Goal: Task Accomplishment & Management: Use online tool/utility

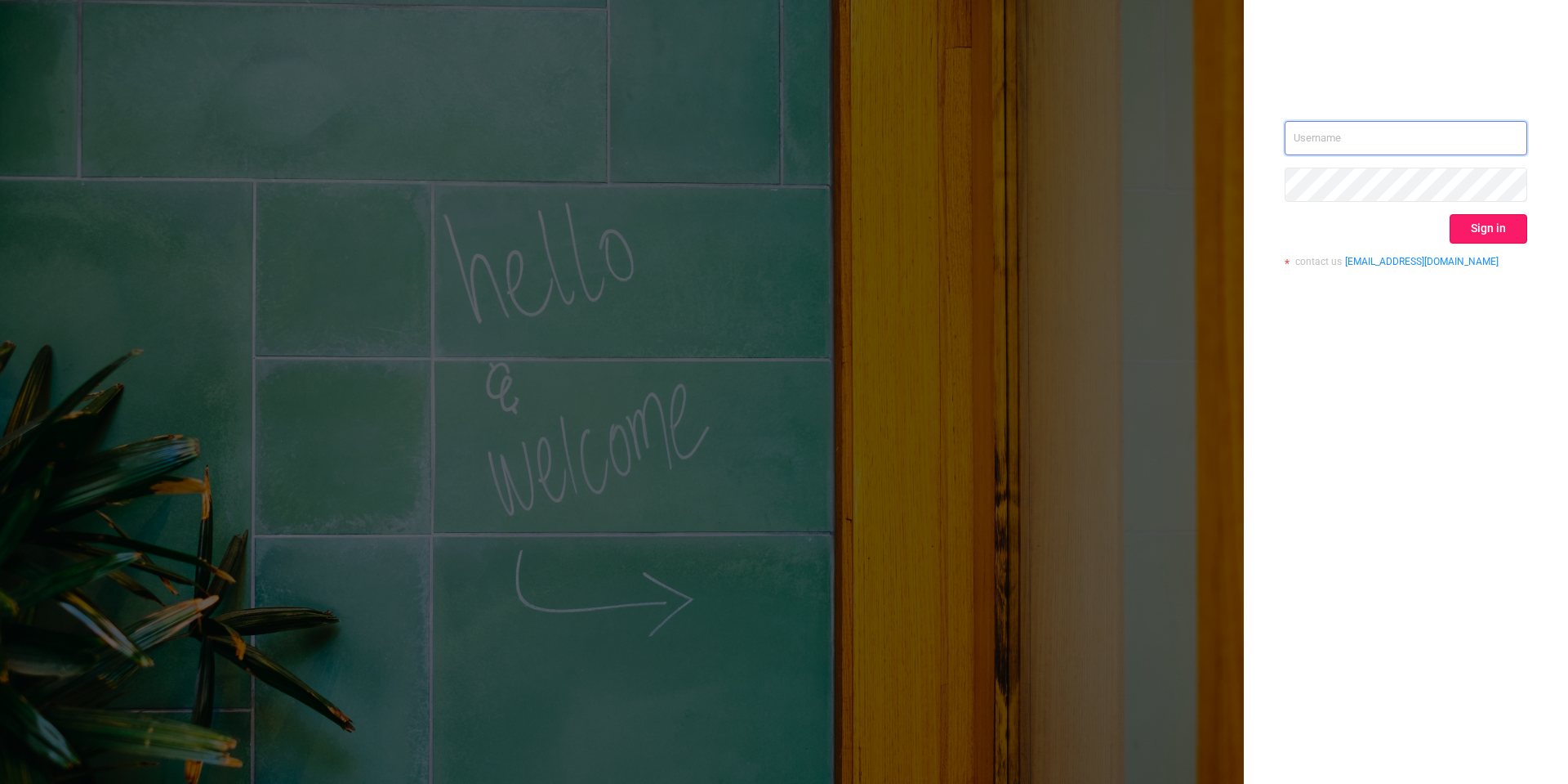
type input "[PERSON_NAME][EMAIL_ADDRESS][DOMAIN_NAME]"
click at [1495, 230] on button "Sign in" at bounding box center [1488, 228] width 77 height 30
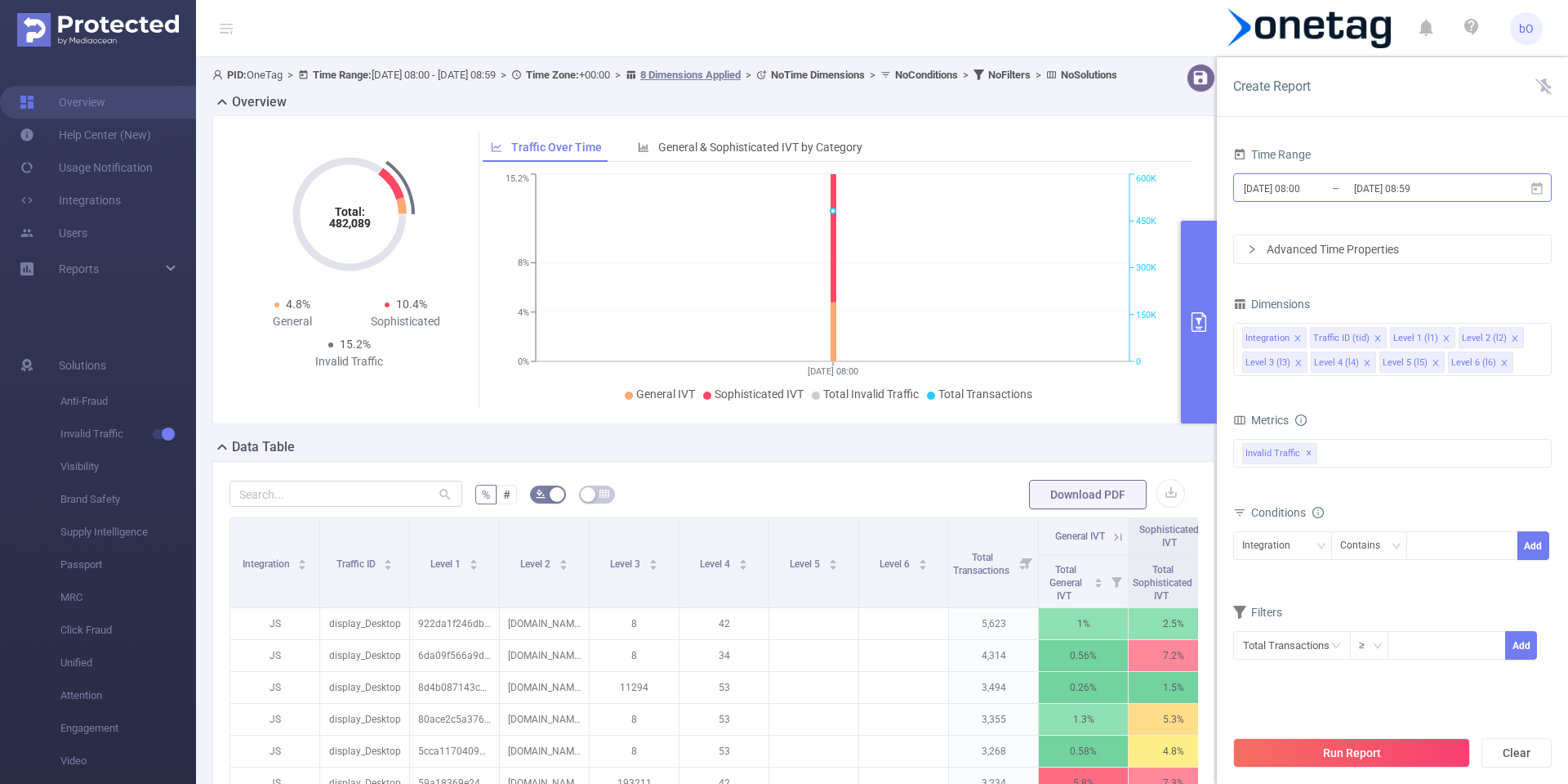
click at [1271, 189] on input "[DATE] 08:00" at bounding box center [1308, 188] width 133 height 22
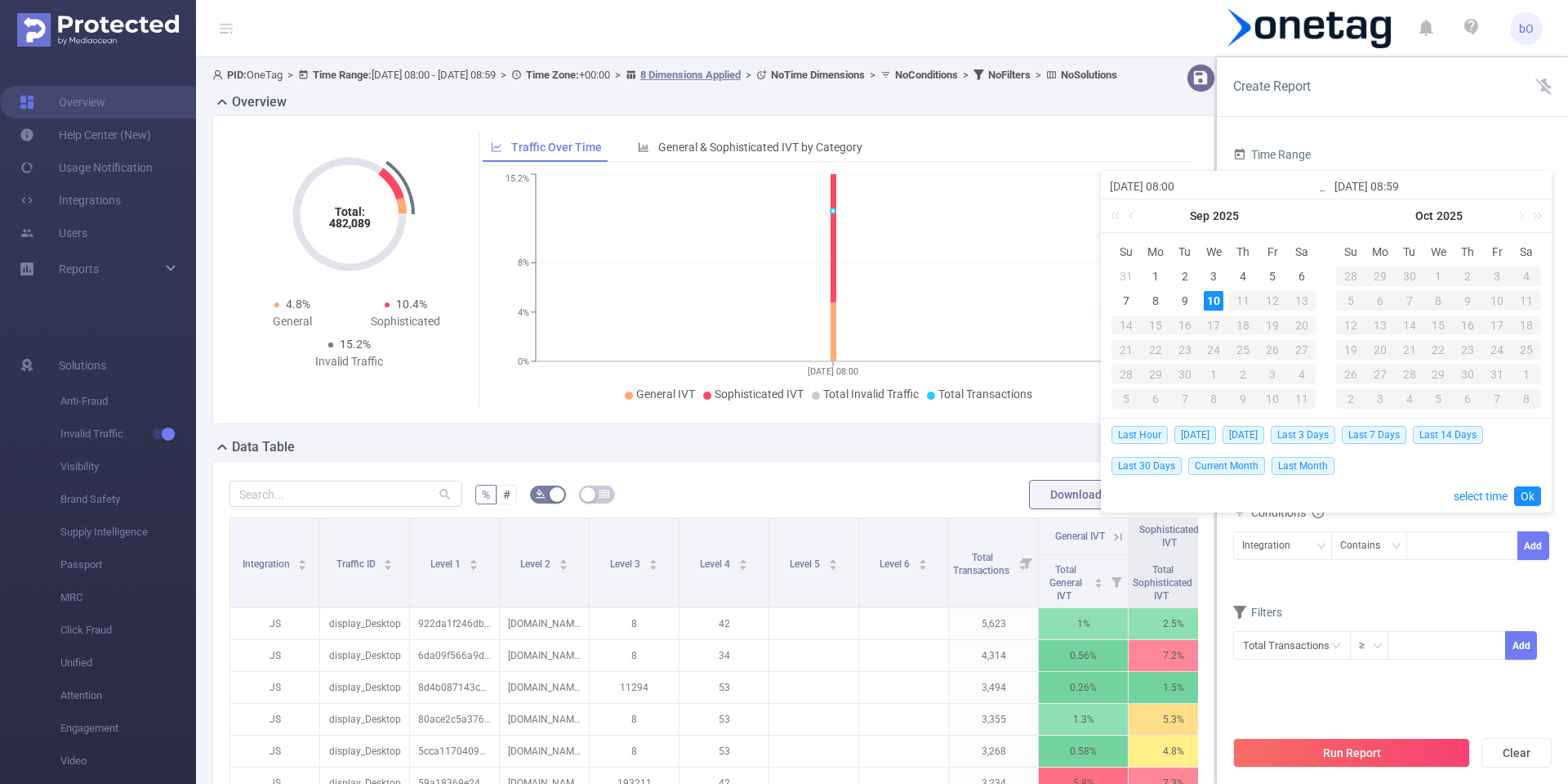
click at [1181, 182] on input "[DATE] 08:00" at bounding box center [1214, 186] width 208 height 20
type input "[DATE] 0:00"
type input "[DATE] 00:00"
drag, startPoint x: 1402, startPoint y: 184, endPoint x: 1533, endPoint y: 184, distance: 131.0
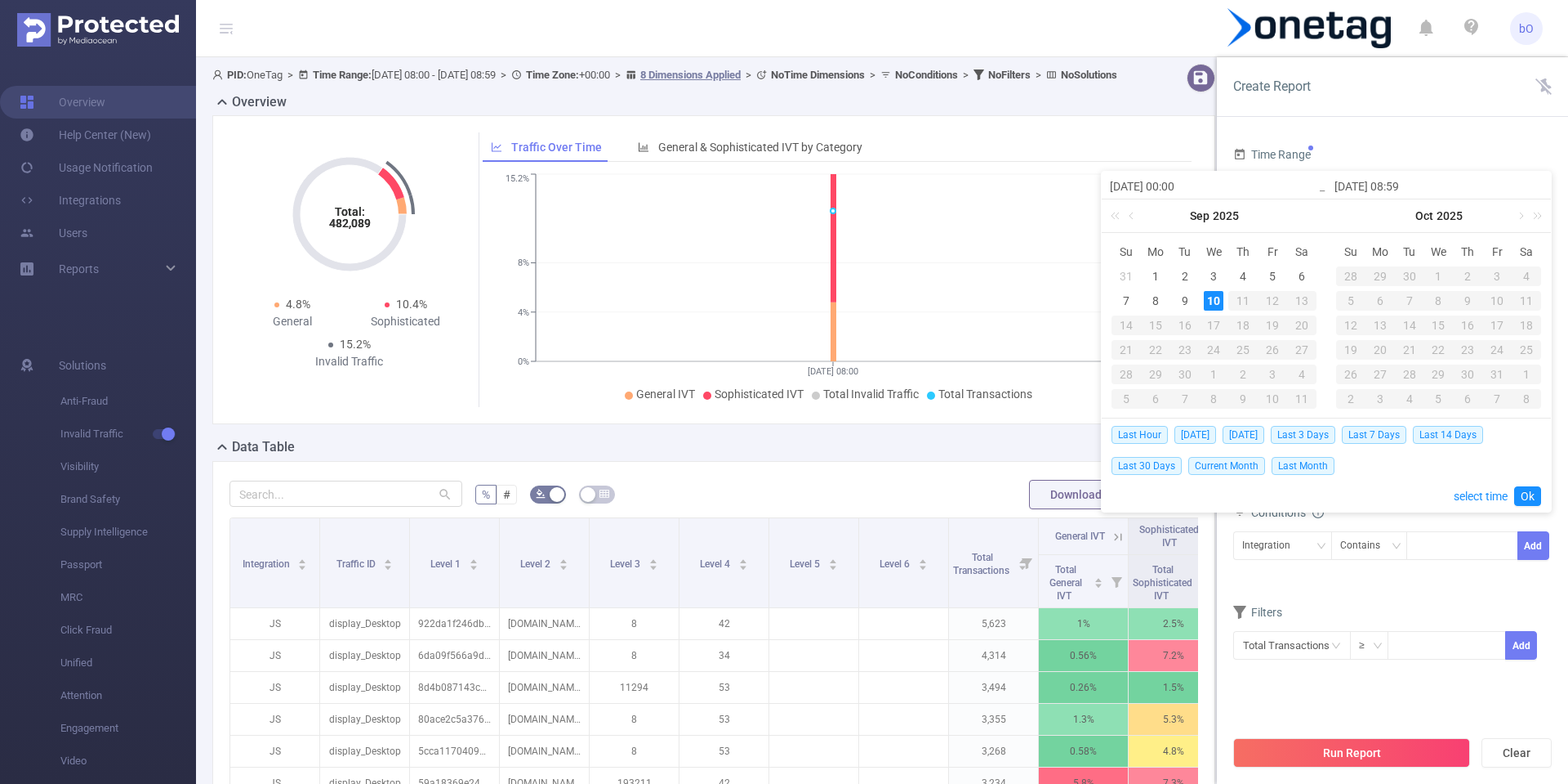
click at [1407, 184] on input "[DATE] 08:59" at bounding box center [1438, 186] width 208 height 20
type input "[DATE] 2:59"
type input "[DATE] 23:59"
click at [1531, 498] on link "Ok" at bounding box center [1528, 496] width 27 height 20
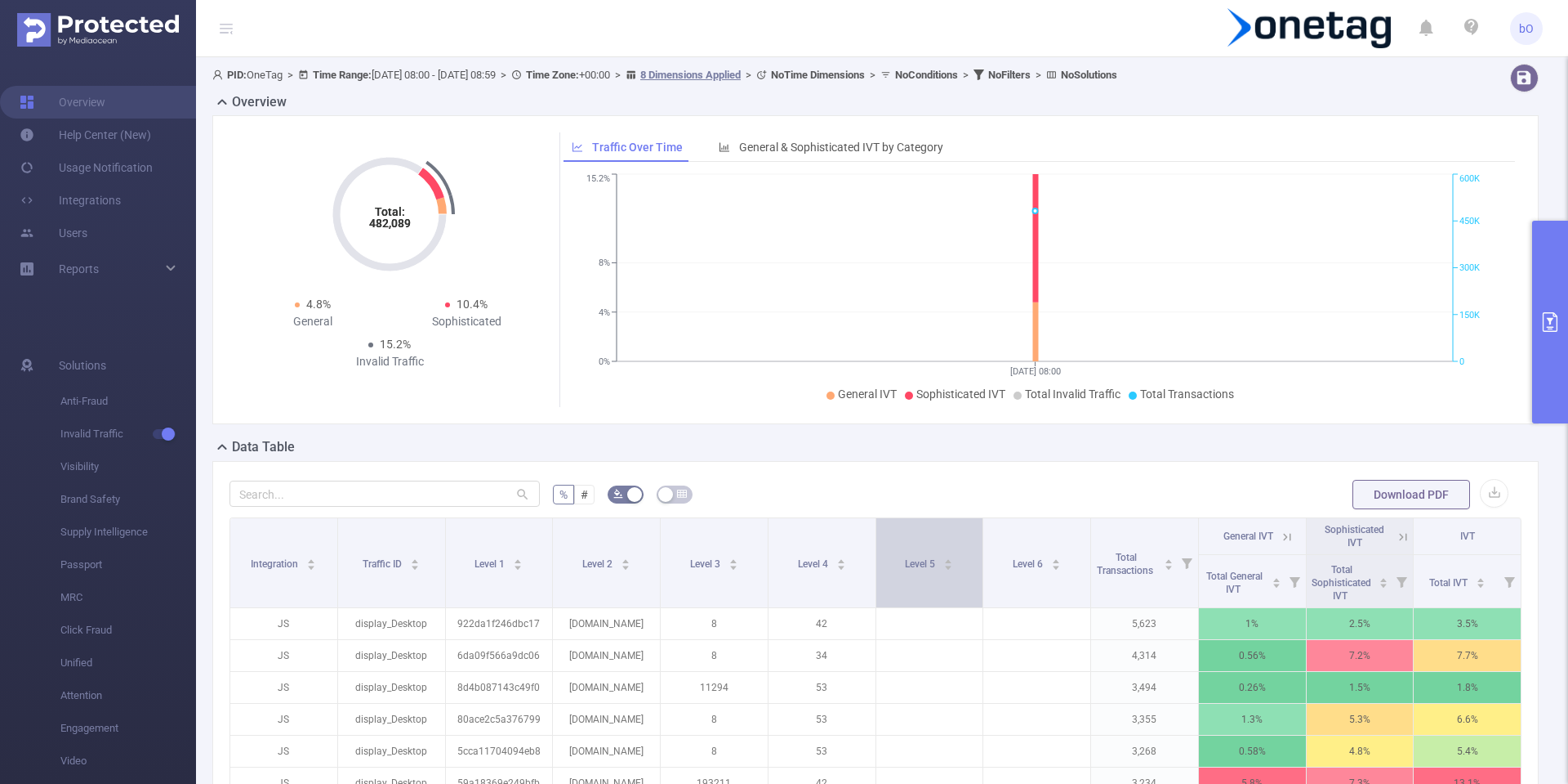
scroll to position [98, 0]
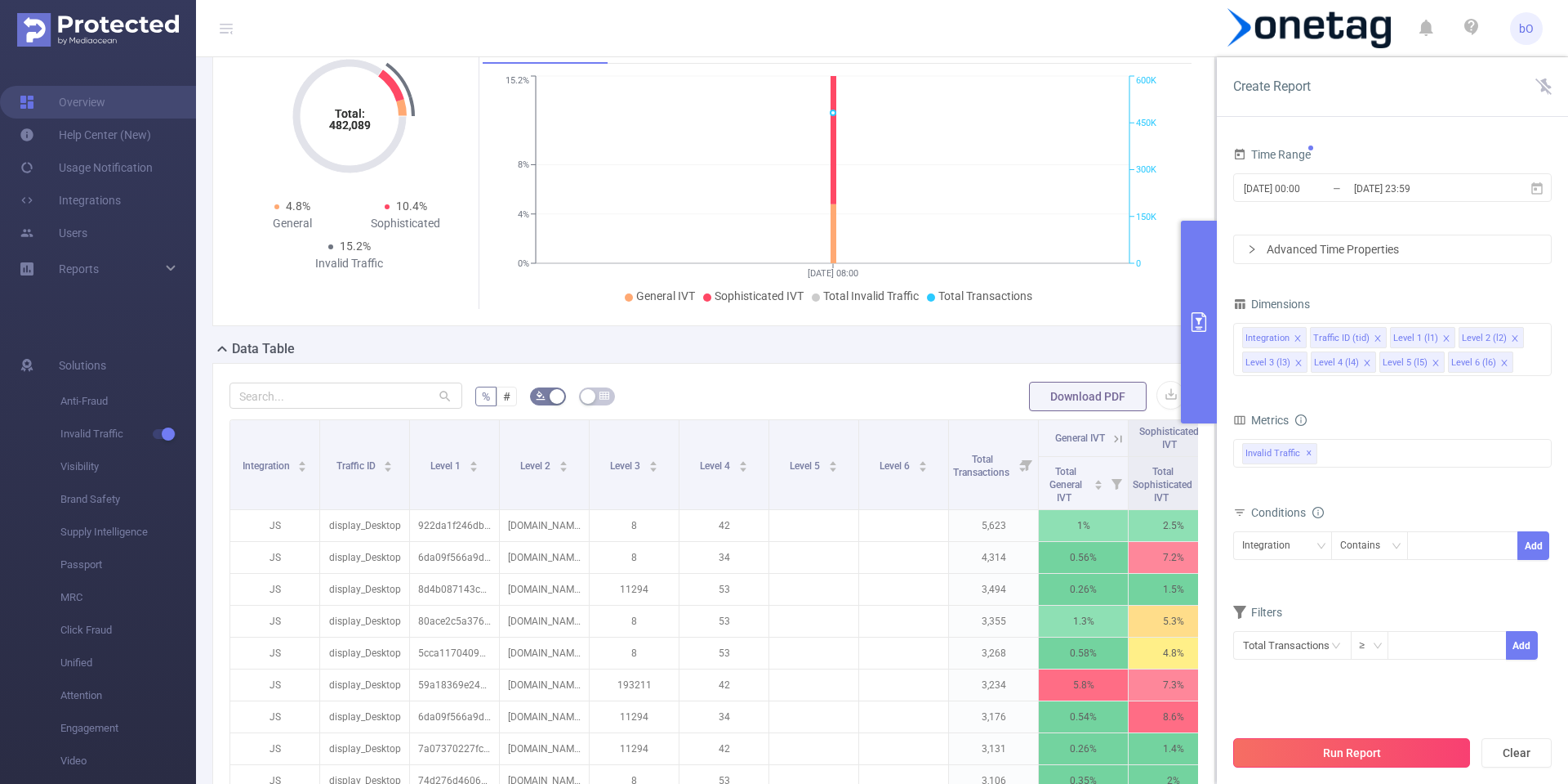
click at [1293, 753] on button "Run Report" at bounding box center [1351, 752] width 237 height 30
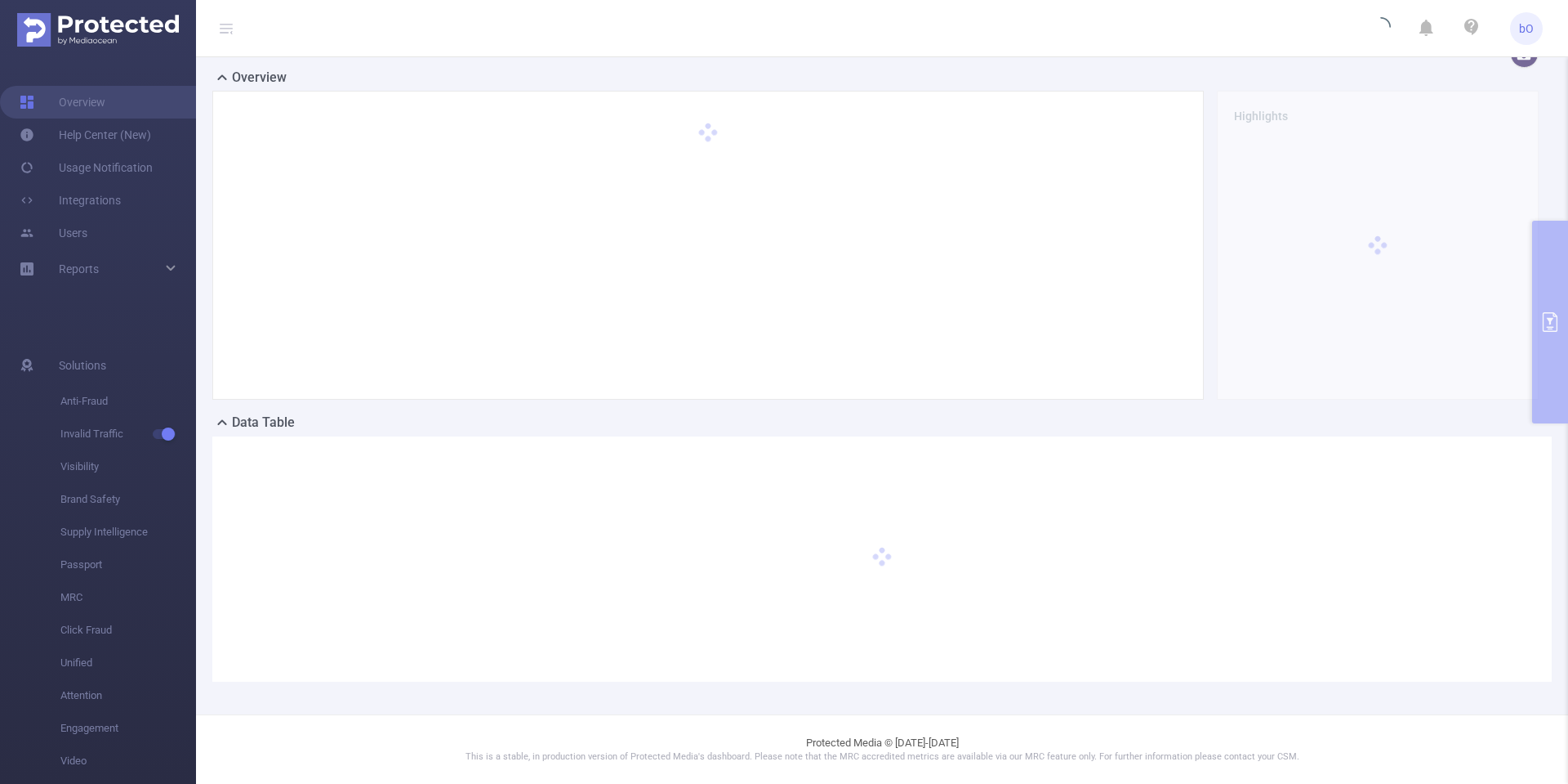
scroll to position [25, 0]
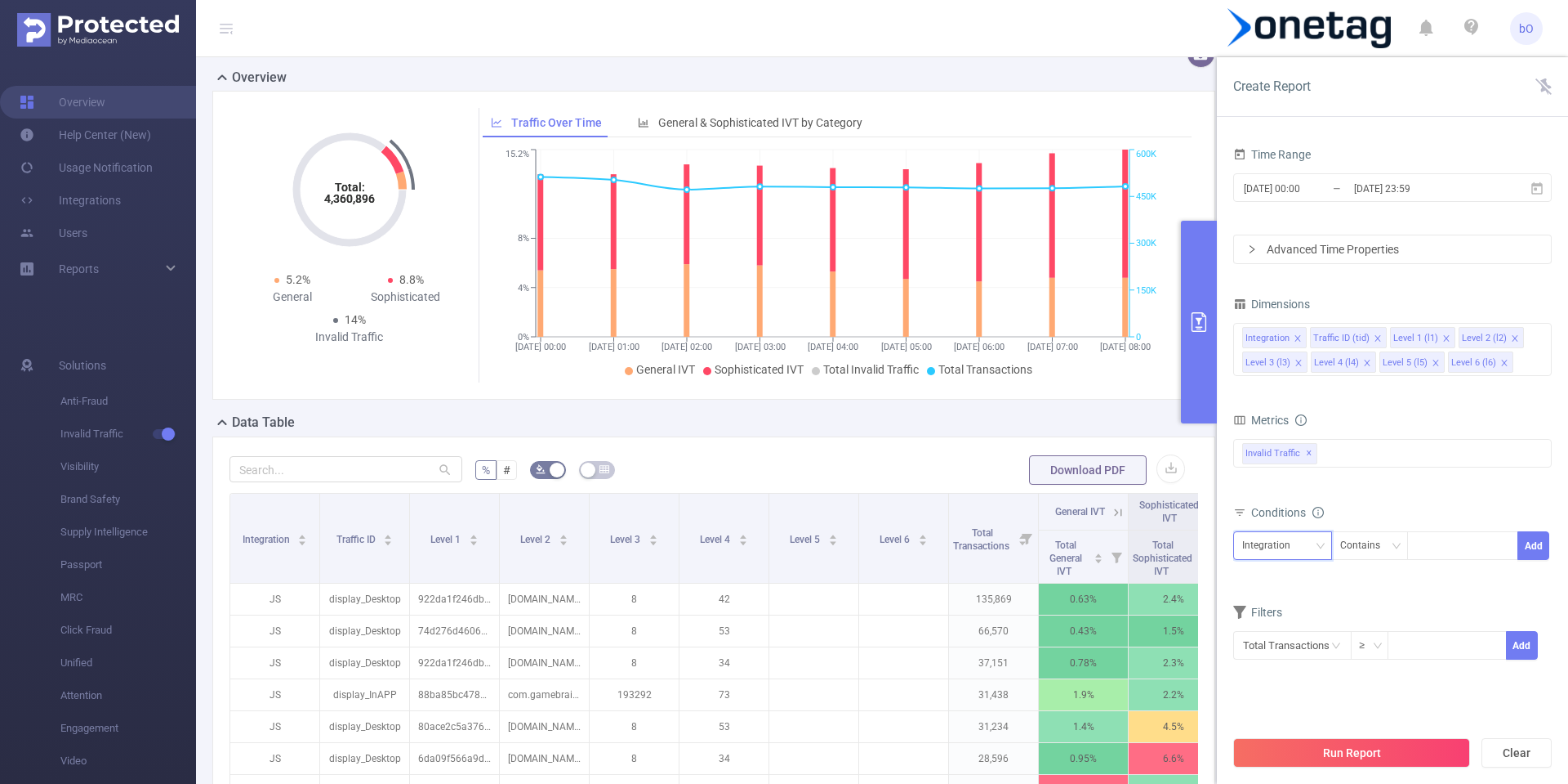
click at [1280, 545] on div "Integration" at bounding box center [1272, 545] width 59 height 27
click at [1281, 634] on li "Level 1 (l1)" at bounding box center [1283, 631] width 99 height 26
click at [1371, 552] on div "Contains" at bounding box center [1366, 545] width 52 height 27
click at [1454, 521] on div "Conditions" at bounding box center [1392, 515] width 319 height 27
click at [1456, 540] on div at bounding box center [1462, 545] width 94 height 27
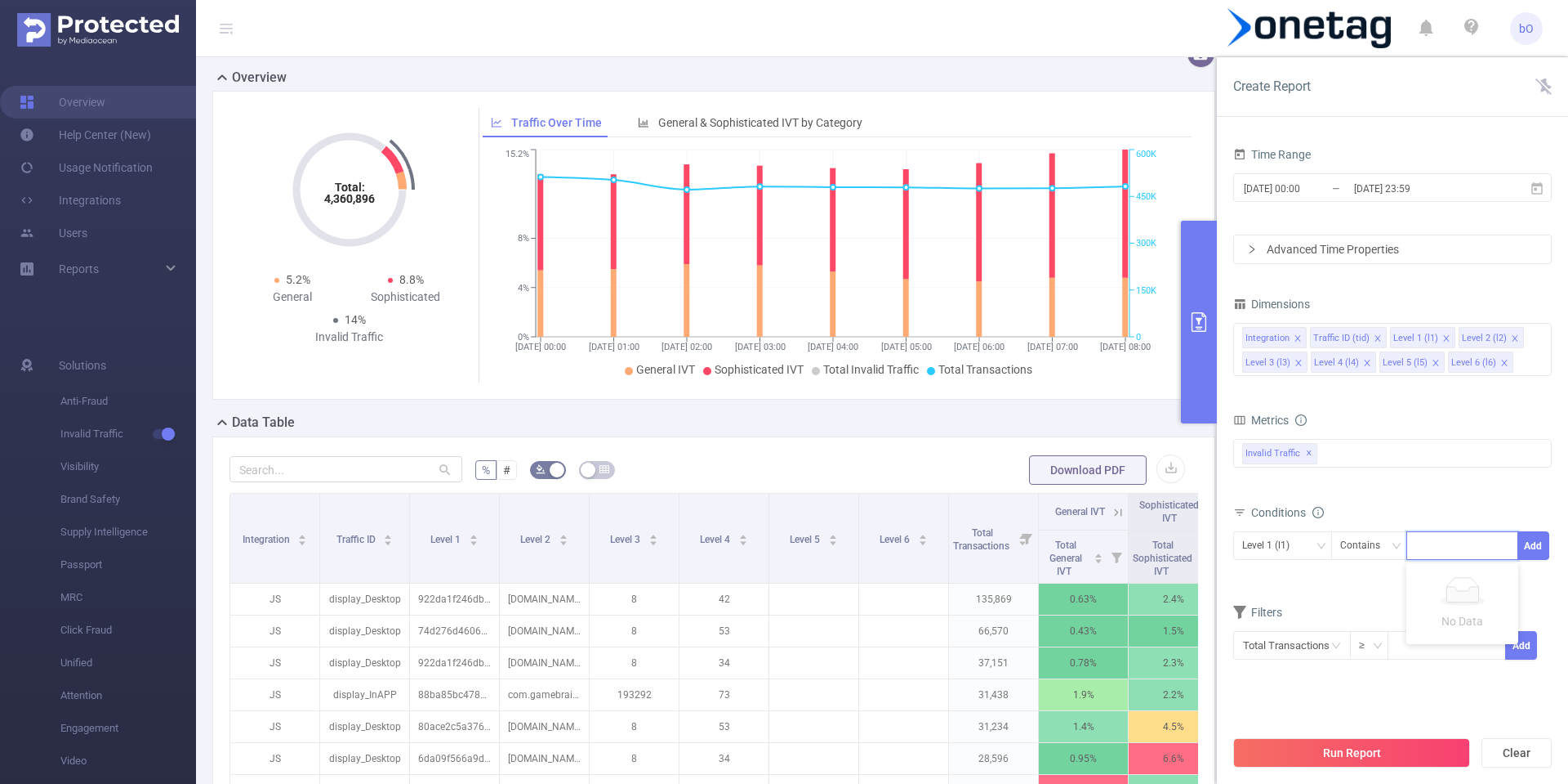
paste input "7685cd60ce8d4f0"
type input "7685cd60ce8d4f0"
drag, startPoint x: 1459, startPoint y: 571, endPoint x: 1495, endPoint y: 562, distance: 37.1
click at [1459, 571] on li "7685cd60ce8d4f0" at bounding box center [1471, 579] width 129 height 26
click at [1523, 550] on button "Add" at bounding box center [1533, 545] width 31 height 29
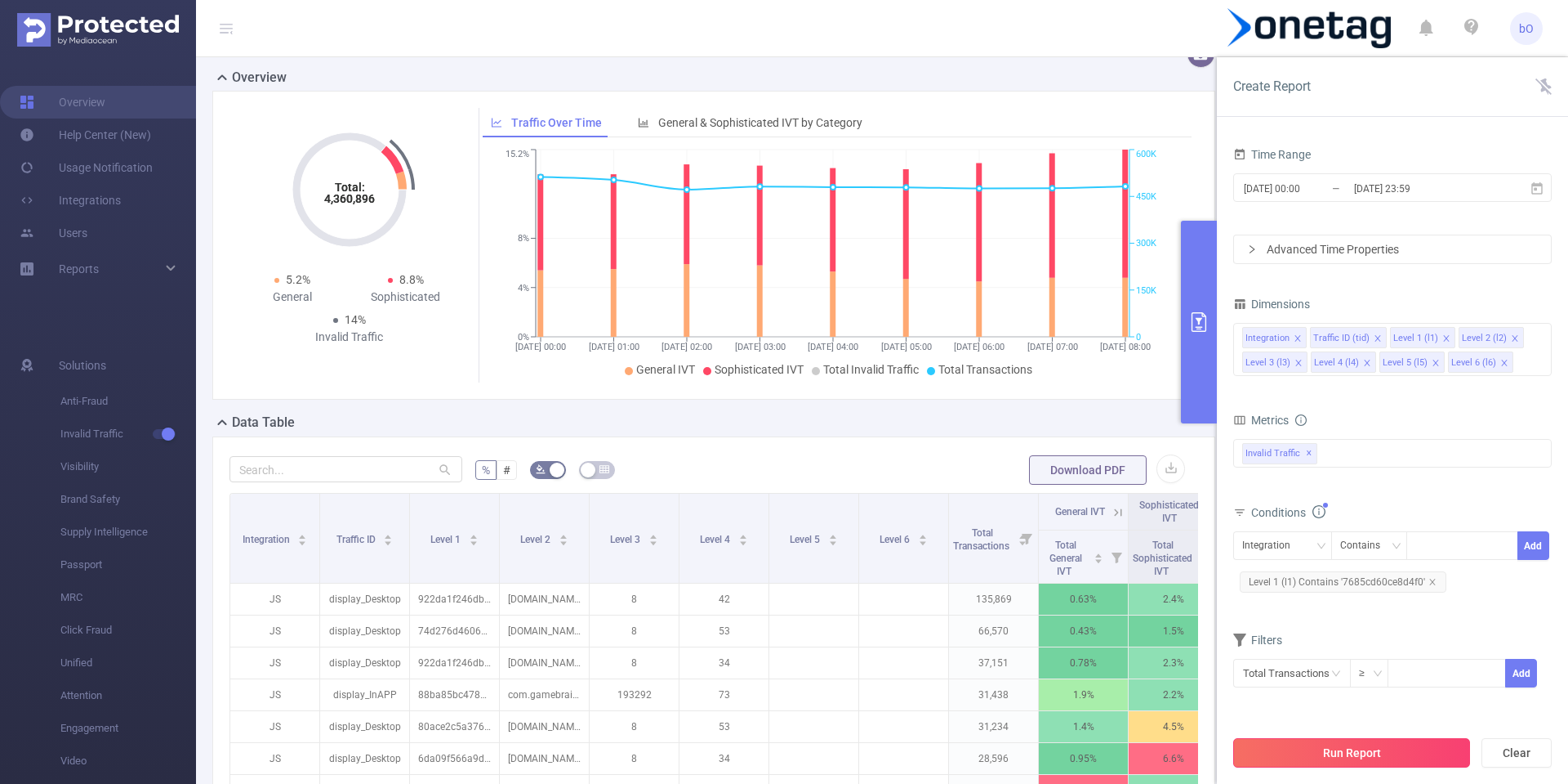
click at [1314, 743] on button "Run Report" at bounding box center [1351, 752] width 237 height 30
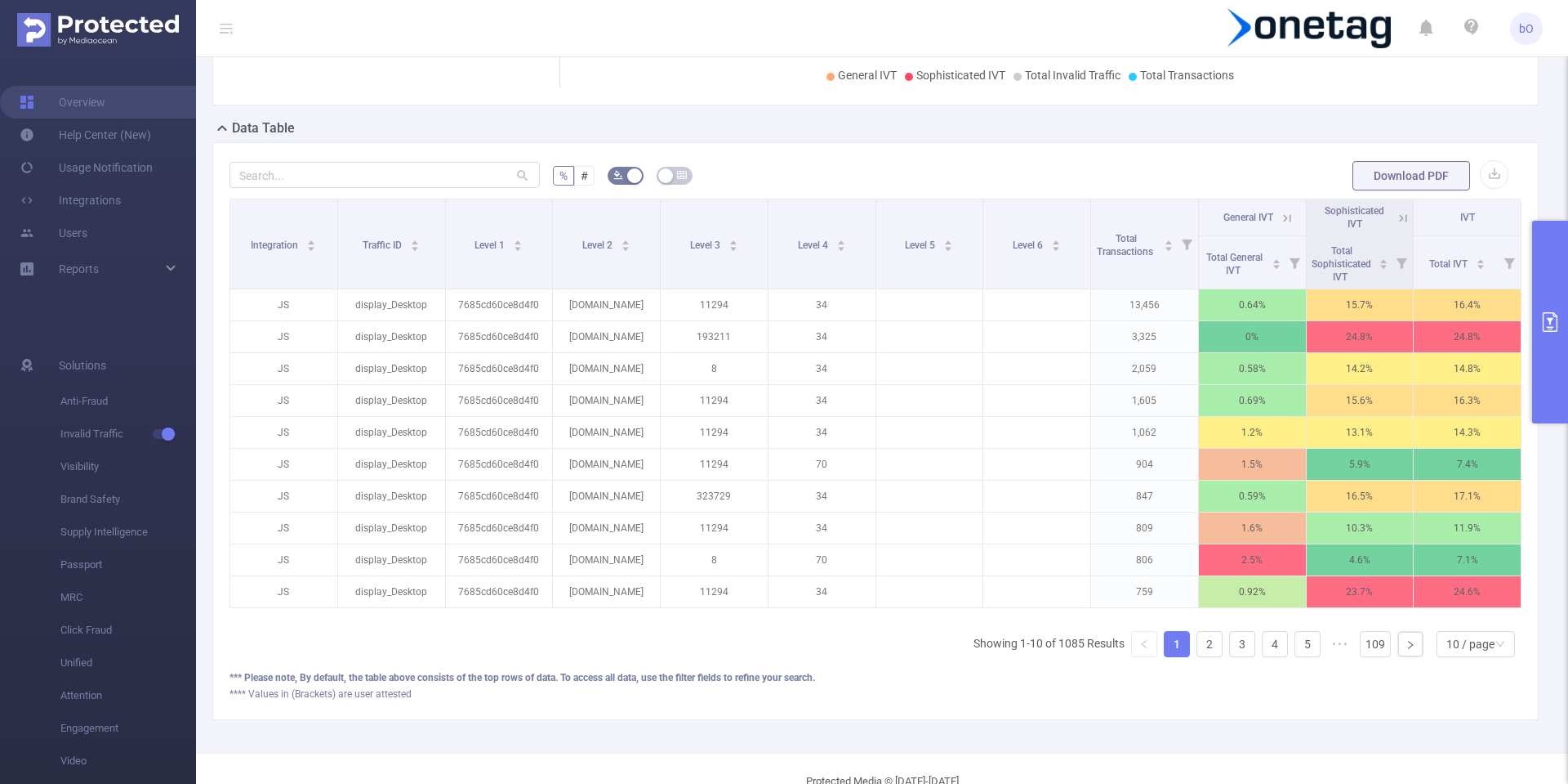
scroll to position [0, 3]
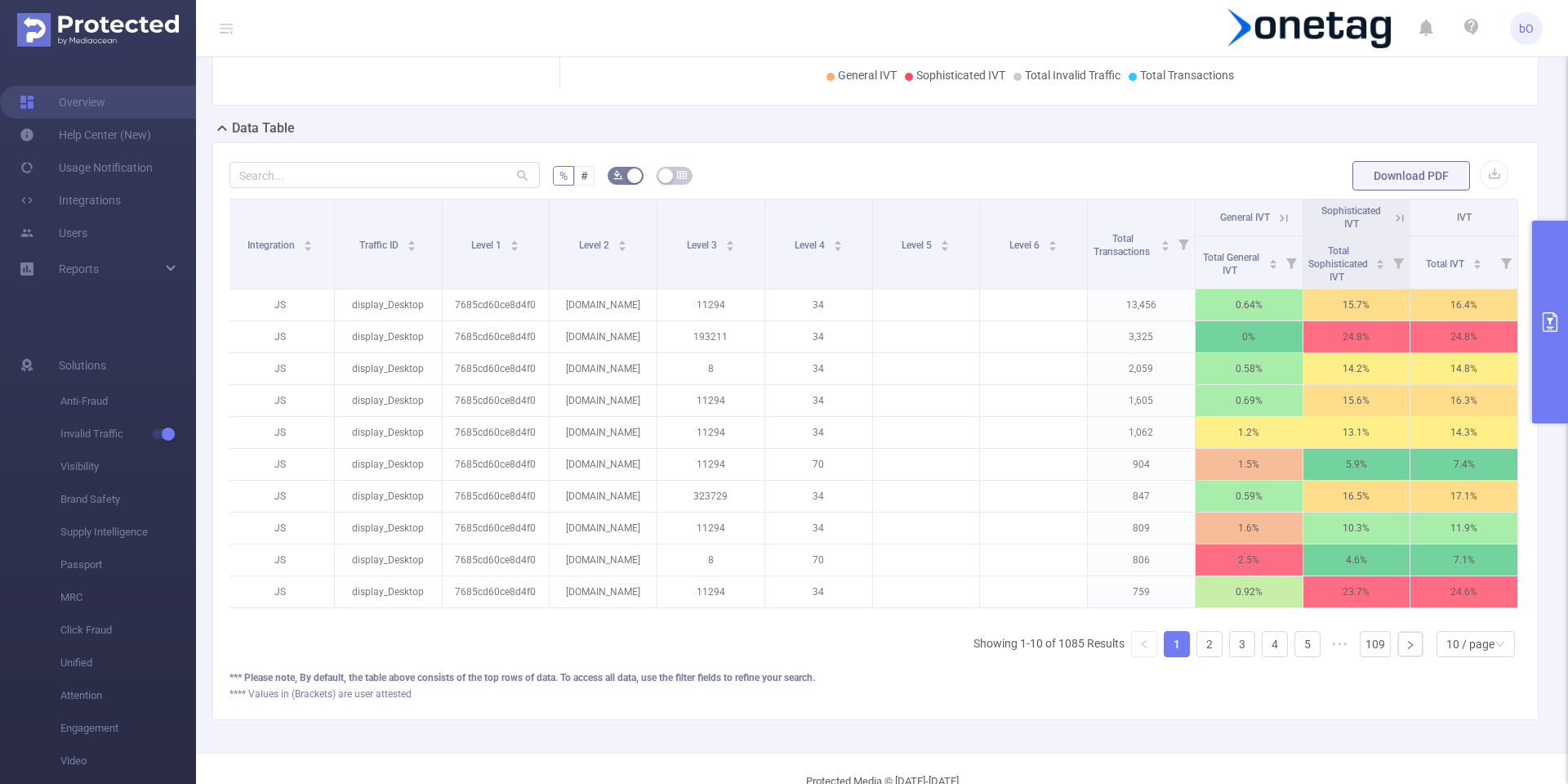
click at [1393, 223] on icon at bounding box center [1399, 218] width 14 height 14
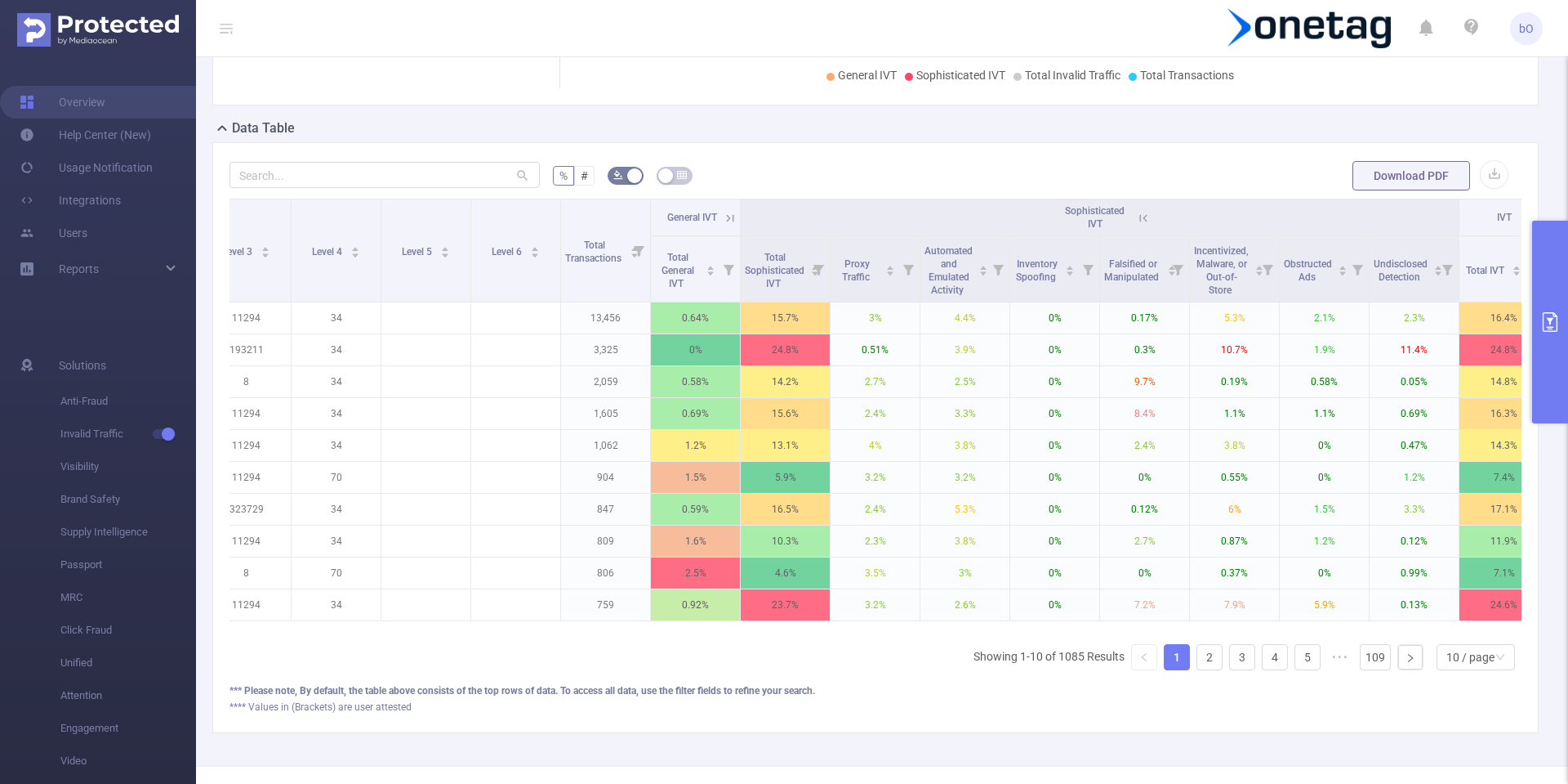
scroll to position [0, 431]
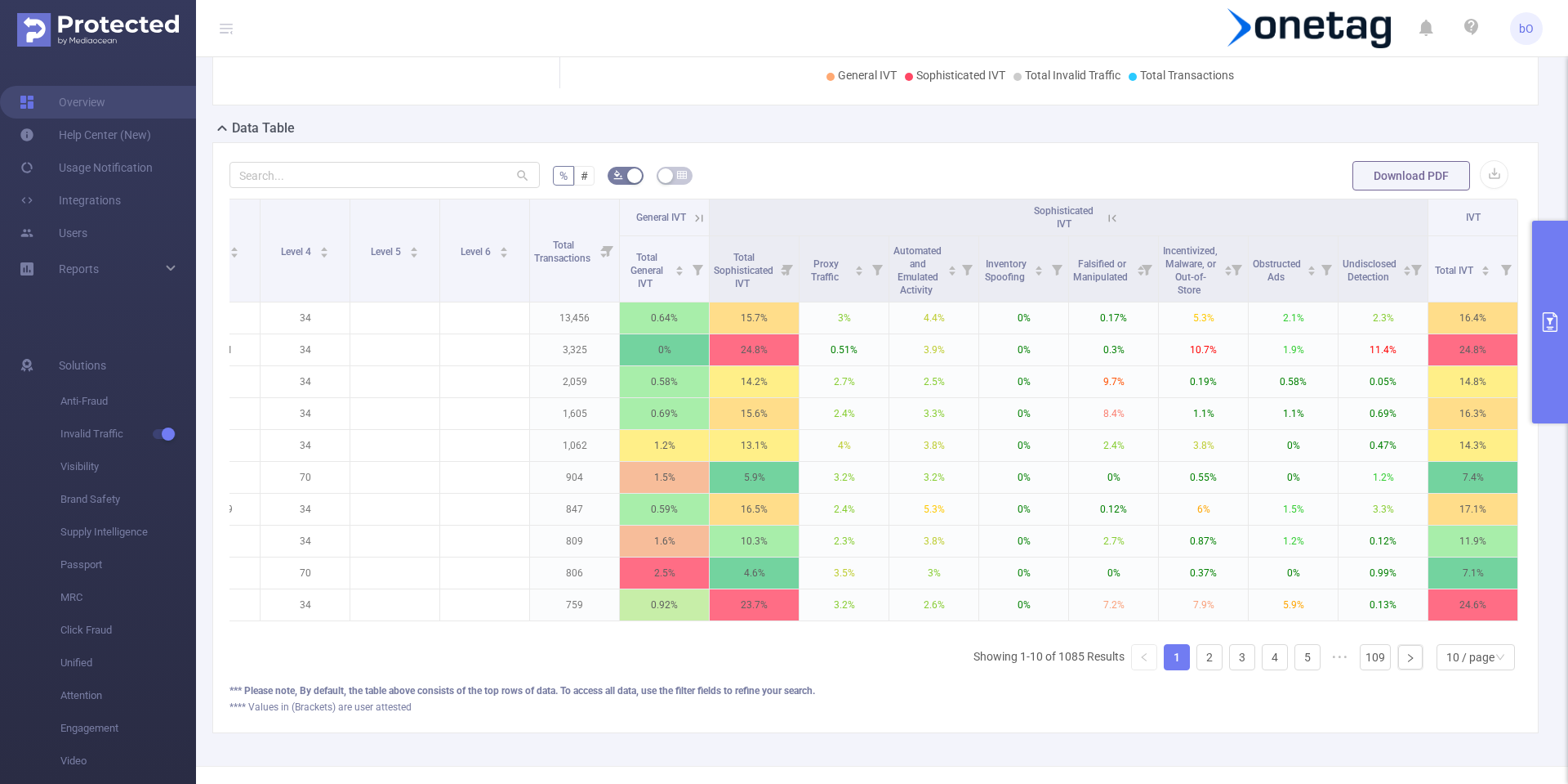
click at [1105, 212] on icon at bounding box center [1112, 218] width 14 height 14
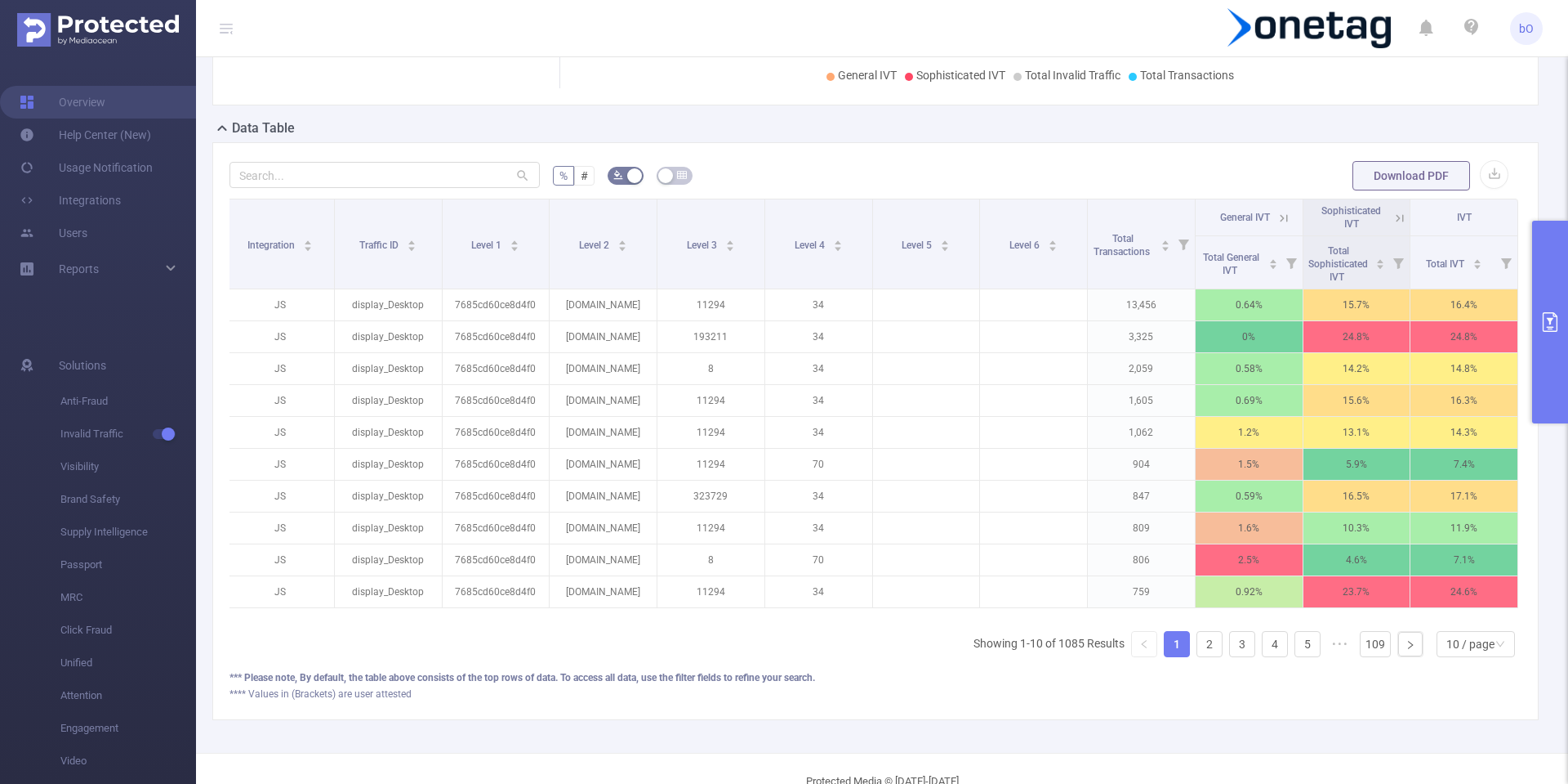
click at [1277, 214] on icon at bounding box center [1284, 218] width 14 height 14
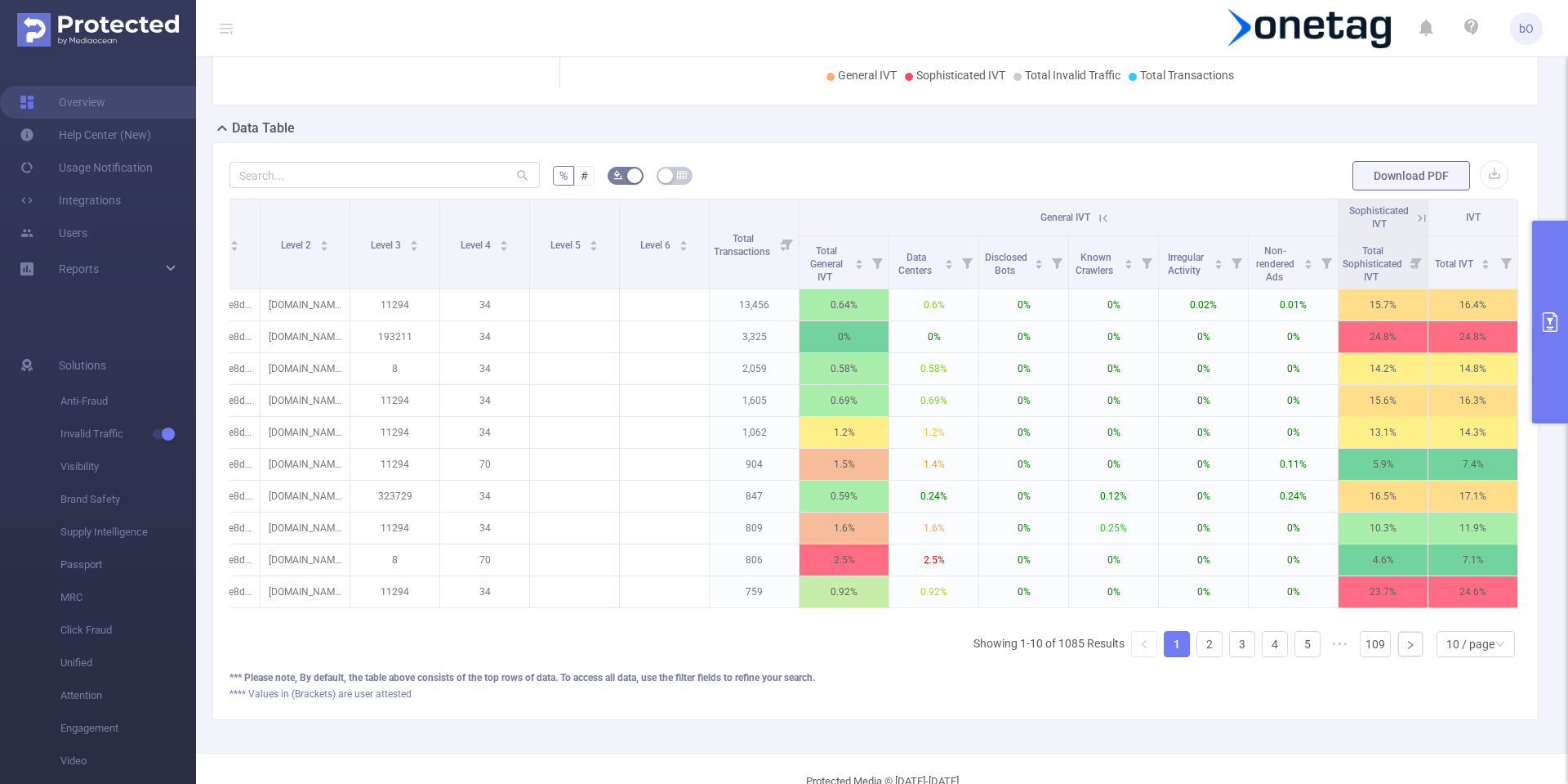
scroll to position [0, 252]
click at [1414, 218] on icon at bounding box center [1421, 218] width 14 height 14
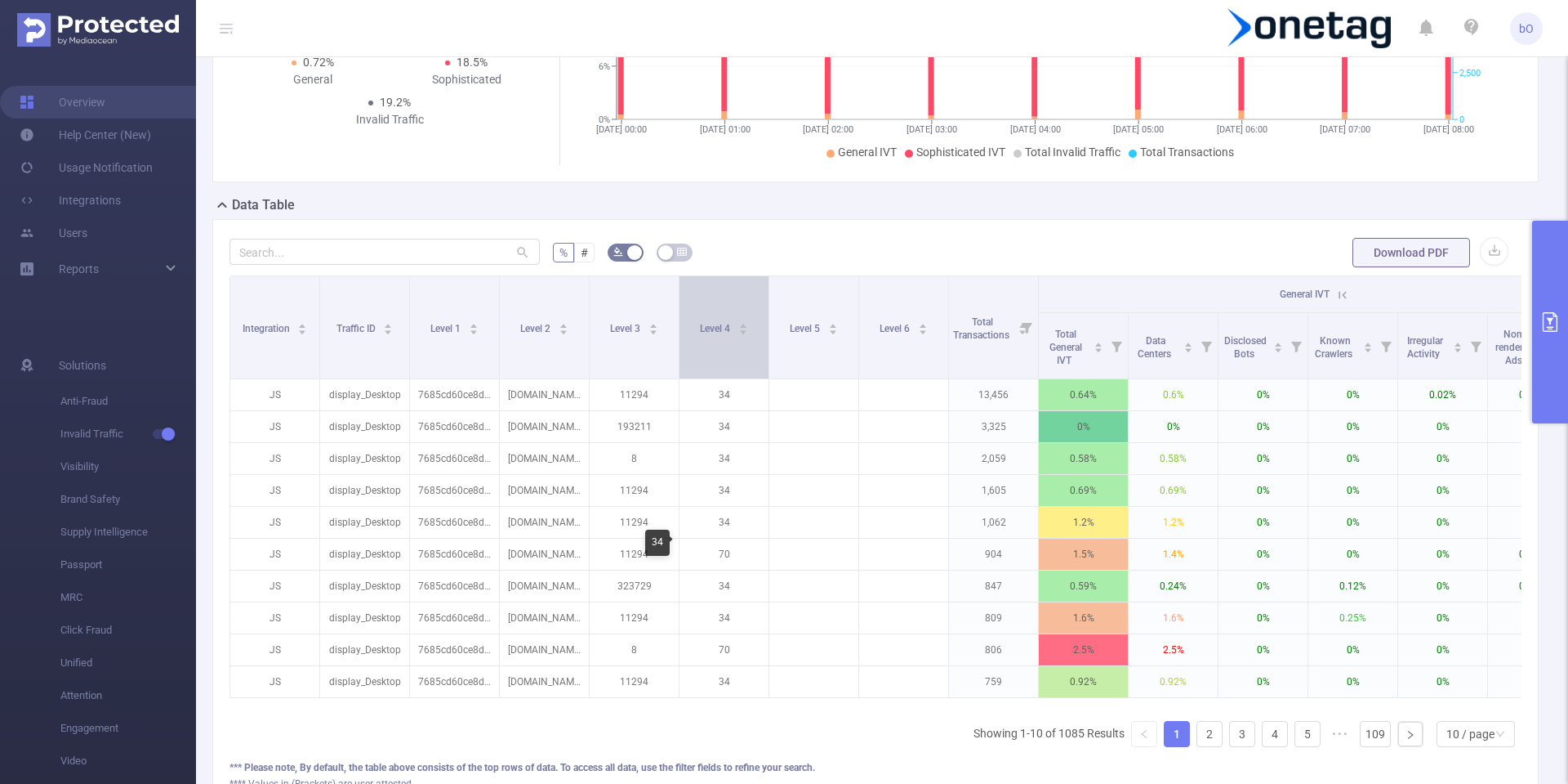
scroll to position [382, 0]
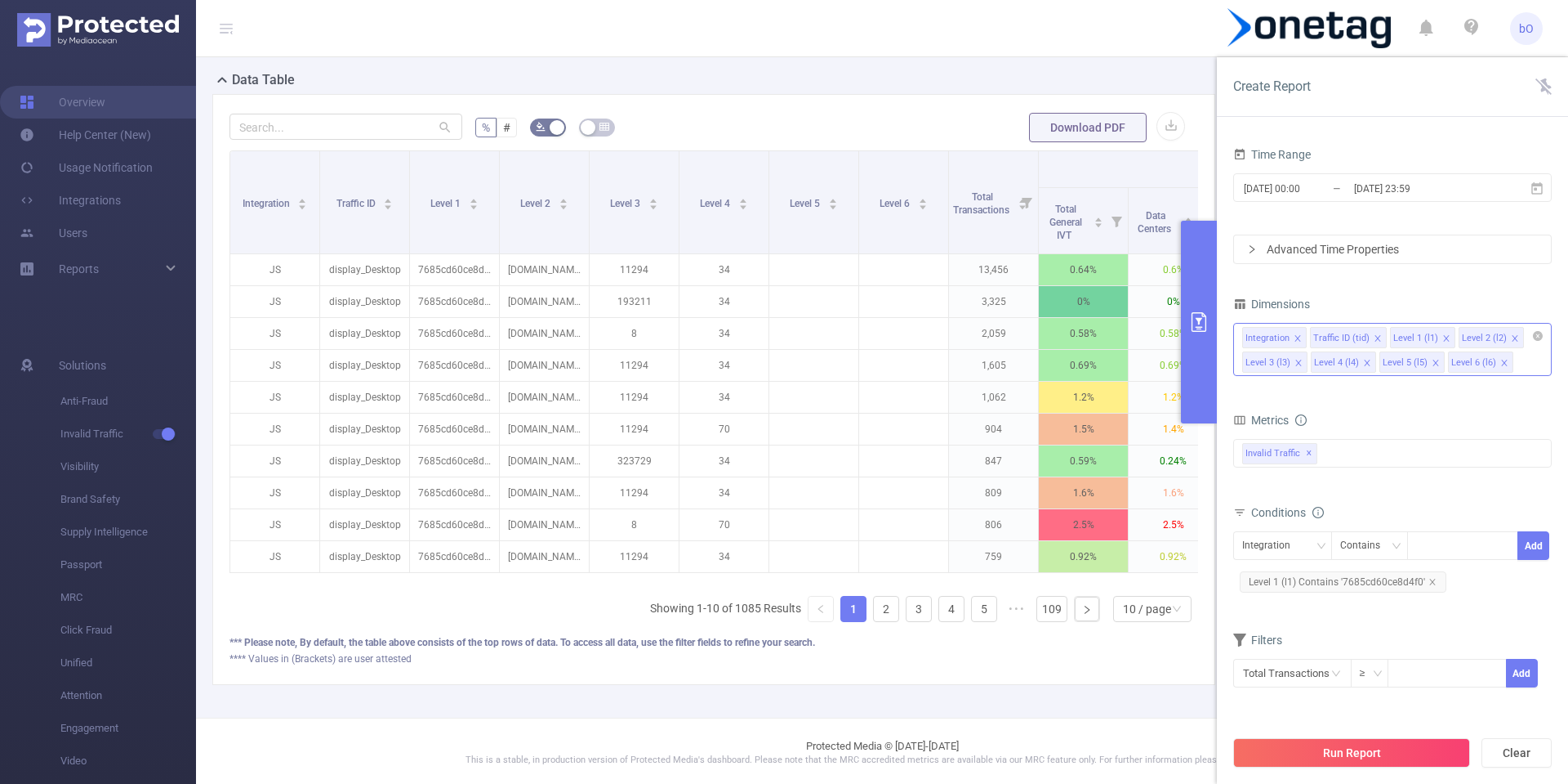
click at [1511, 343] on icon "icon: close" at bounding box center [1515, 339] width 9 height 10
click at [1328, 756] on button "Run Report" at bounding box center [1351, 752] width 237 height 30
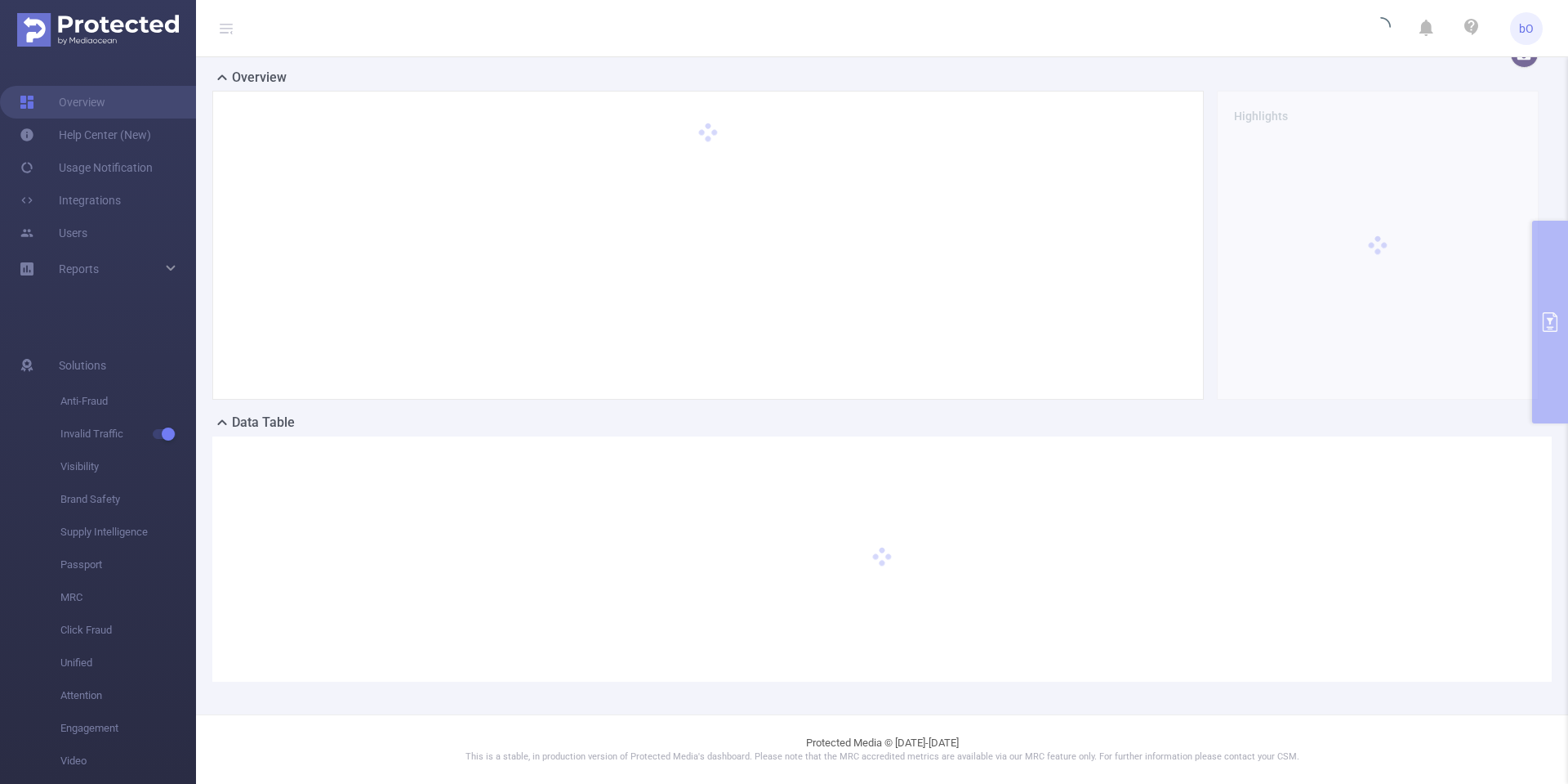
scroll to position [25, 0]
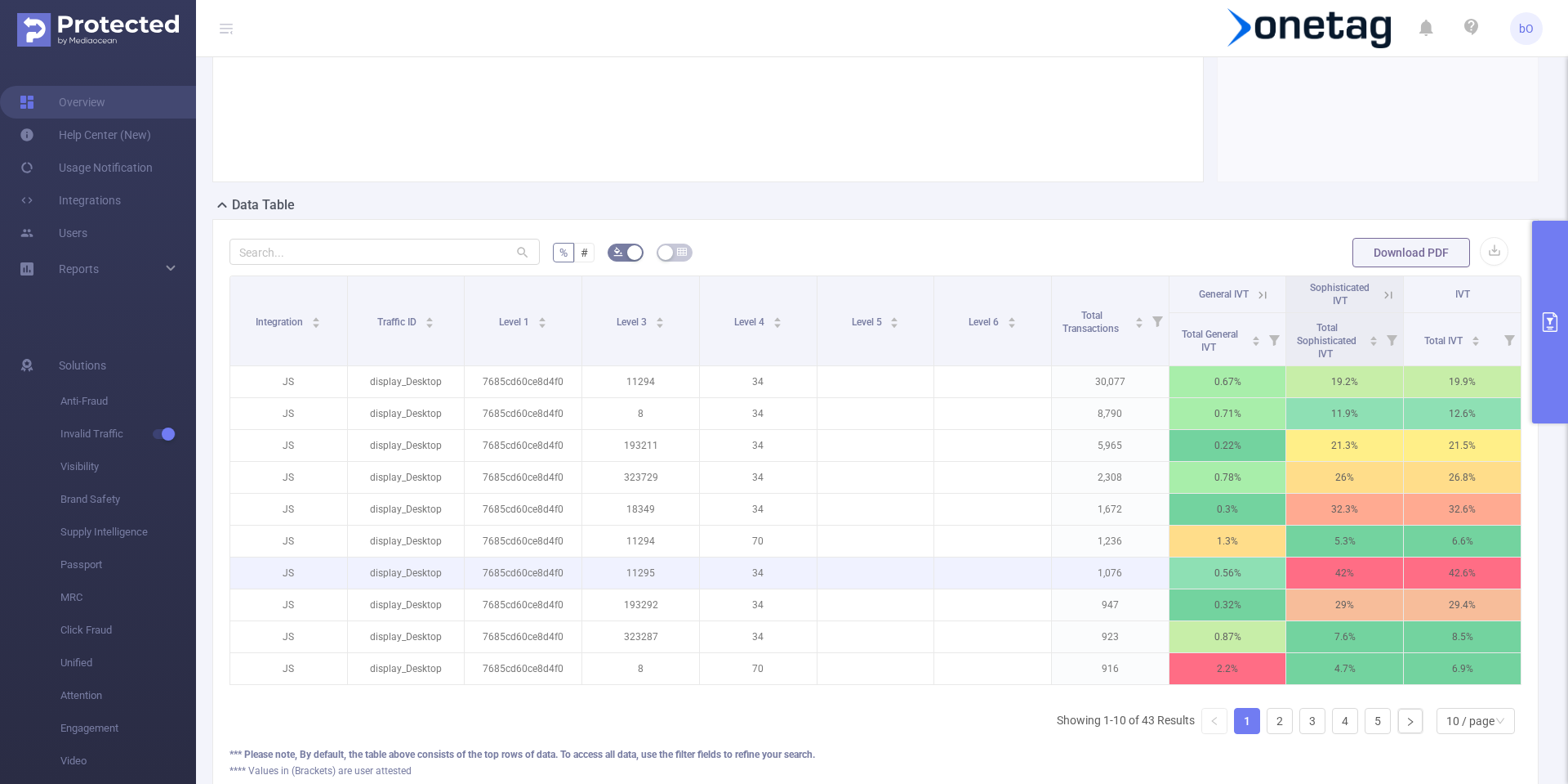
scroll to position [319, 0]
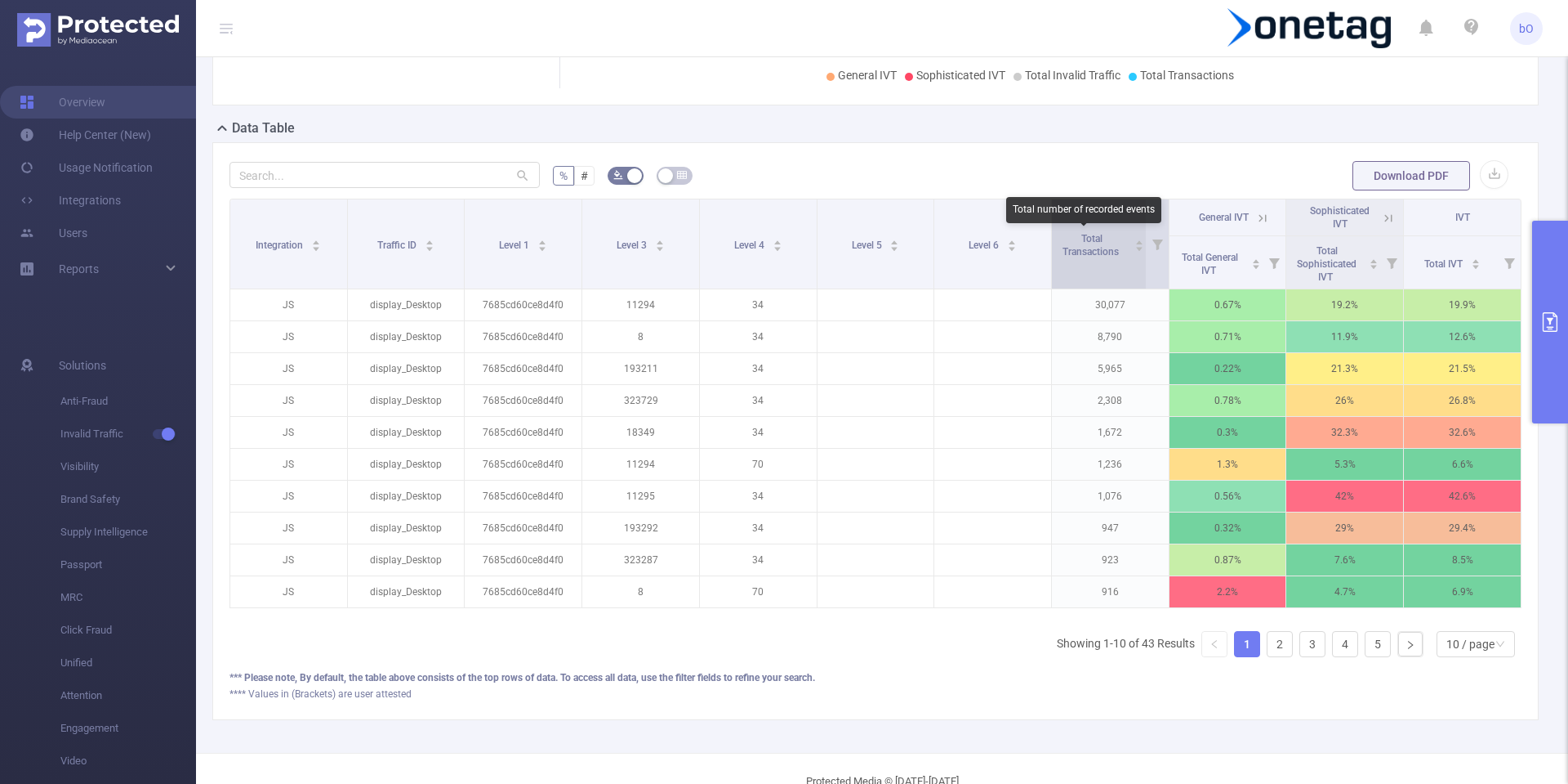
click at [1111, 248] on span "Total Transactions" at bounding box center [1092, 245] width 59 height 25
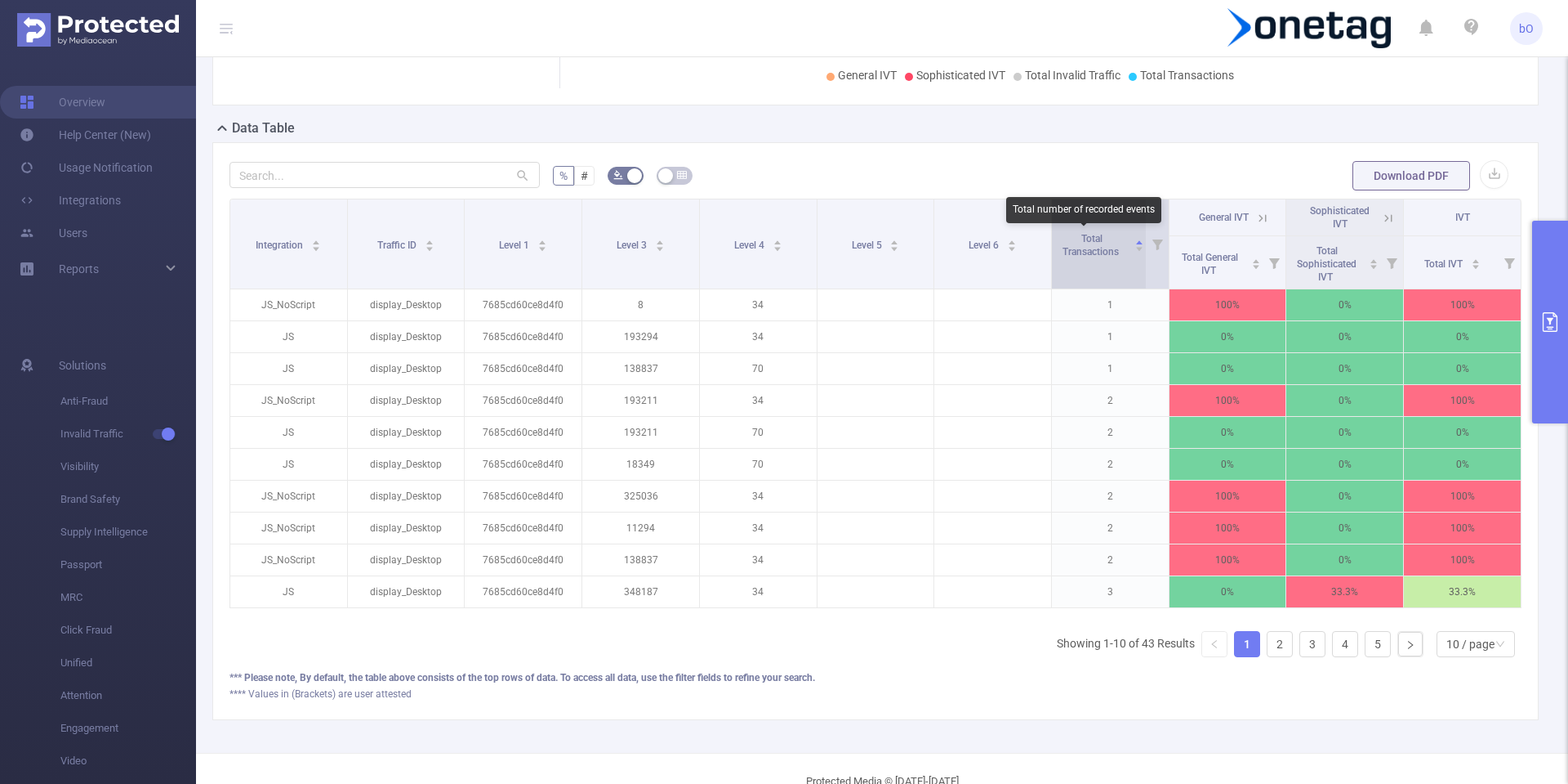
click at [1111, 248] on span "Total Transactions" at bounding box center [1092, 245] width 59 height 25
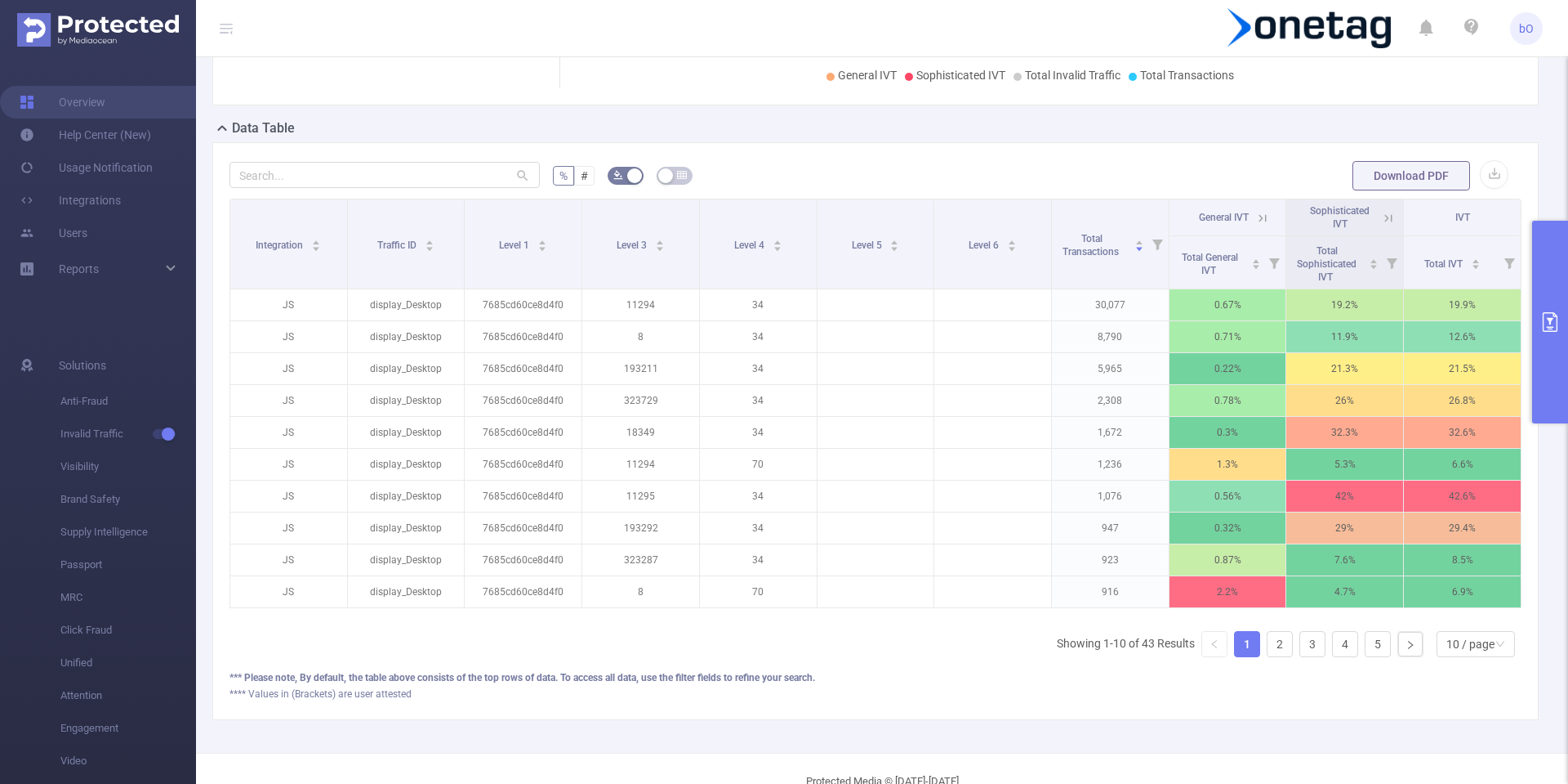
scroll to position [0, 3]
click at [1378, 223] on icon at bounding box center [1385, 218] width 14 height 14
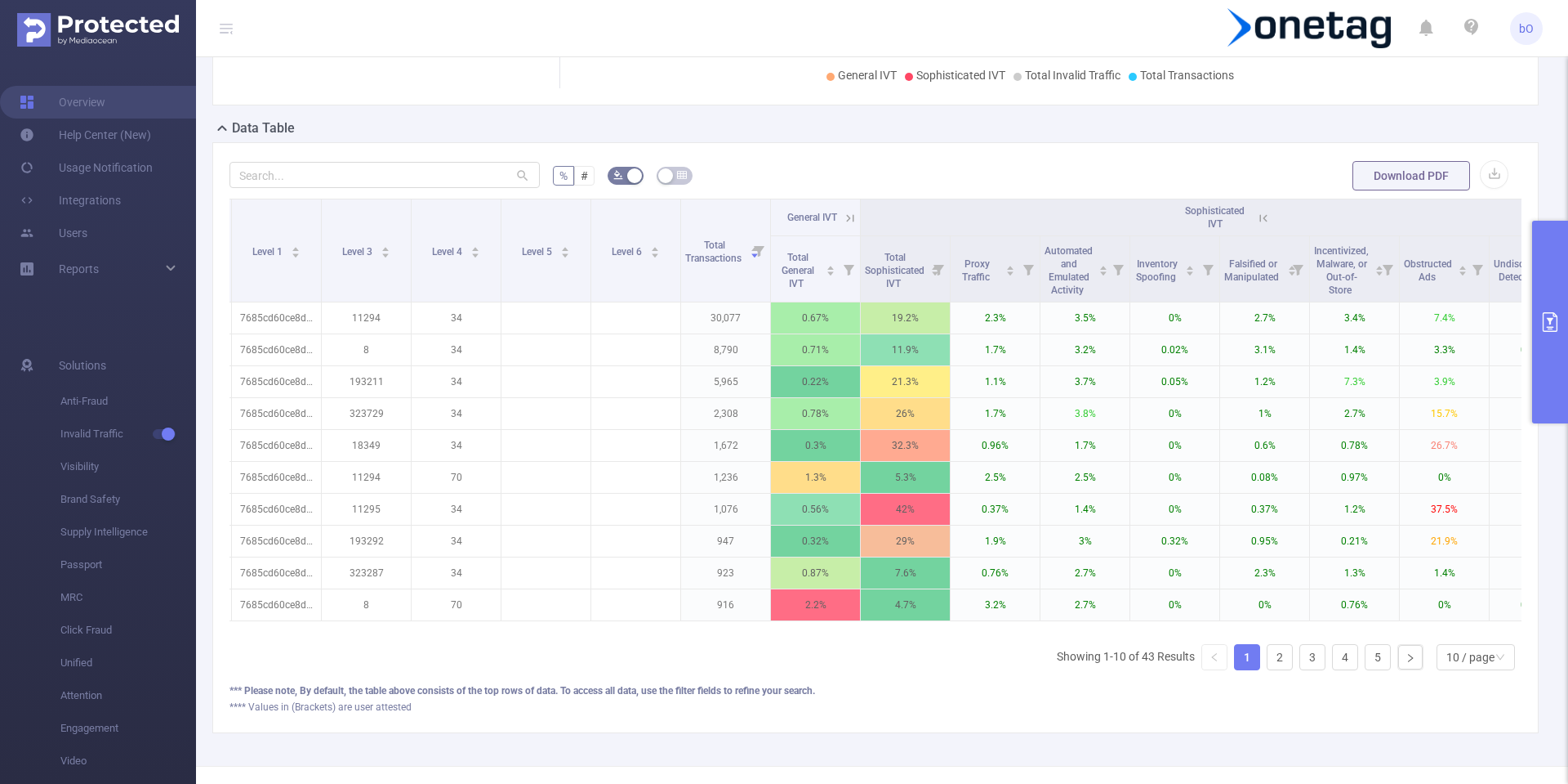
scroll to position [0, 342]
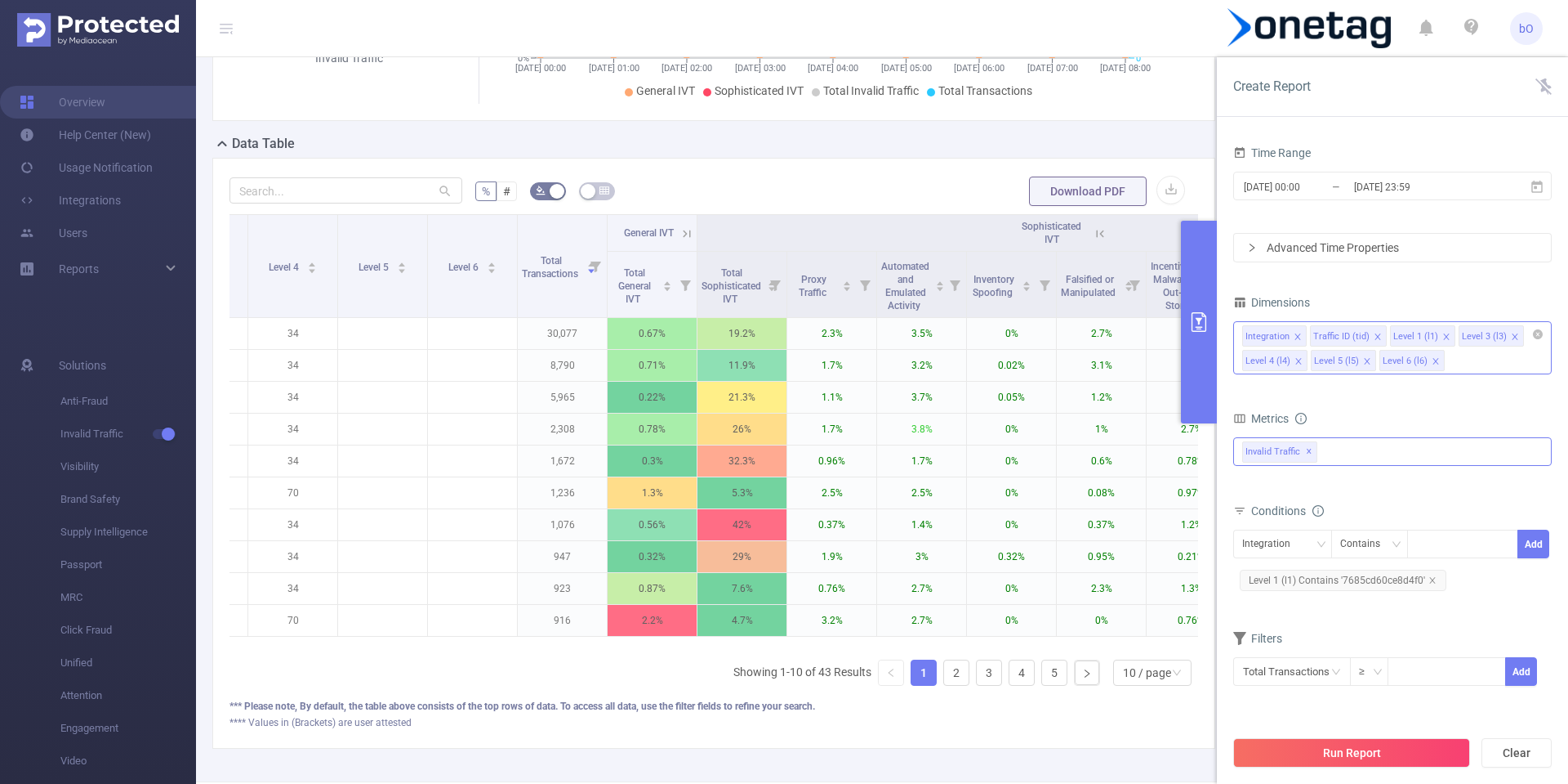
click at [1367, 460] on div "Invalid Traffic ✕" at bounding box center [1392, 452] width 319 height 29
click at [1240, 518] on icon "icon: caret-down" at bounding box center [1244, 517] width 9 height 9
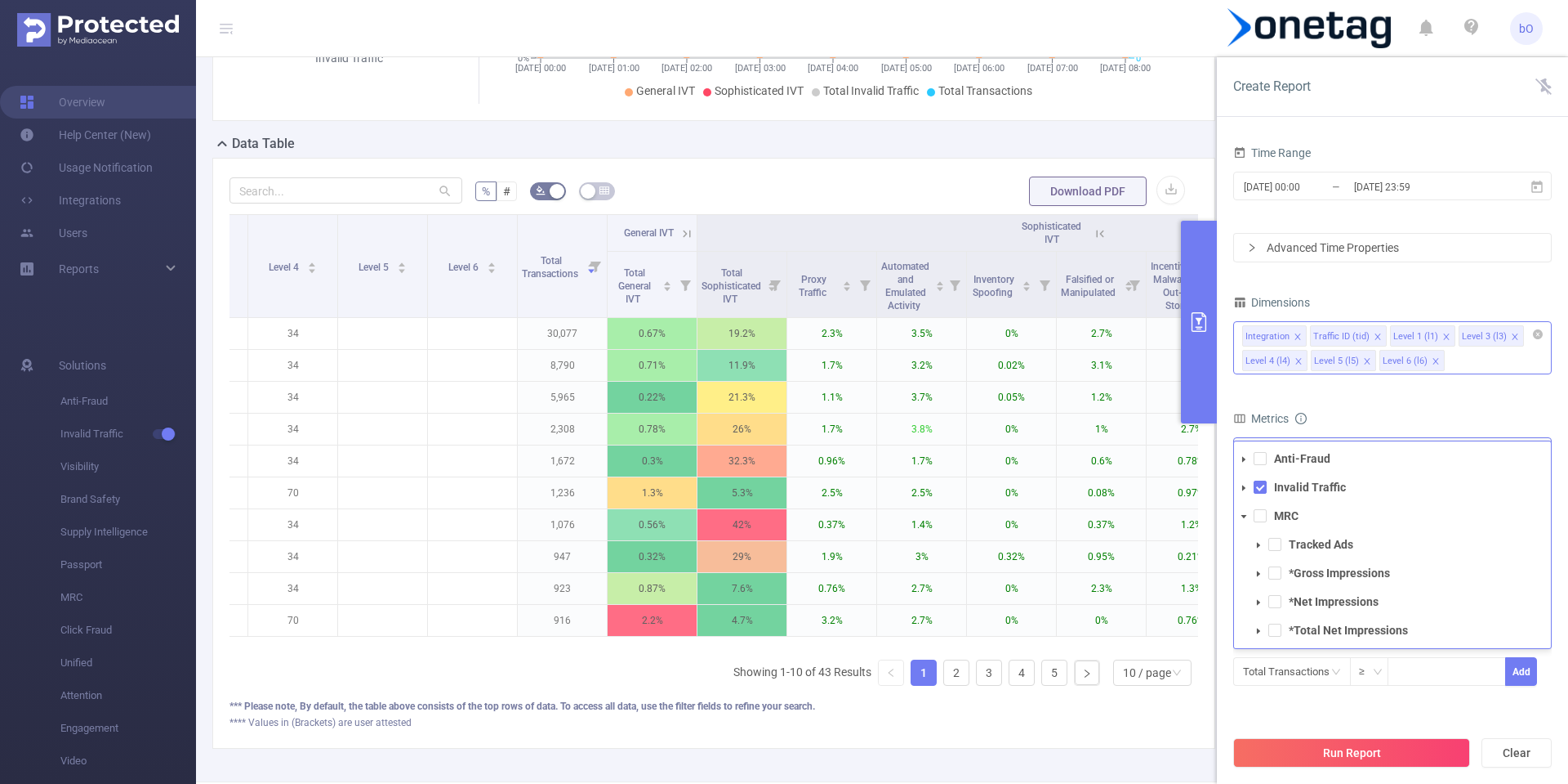
click at [1243, 518] on icon "icon: caret-down" at bounding box center [1244, 517] width 9 height 9
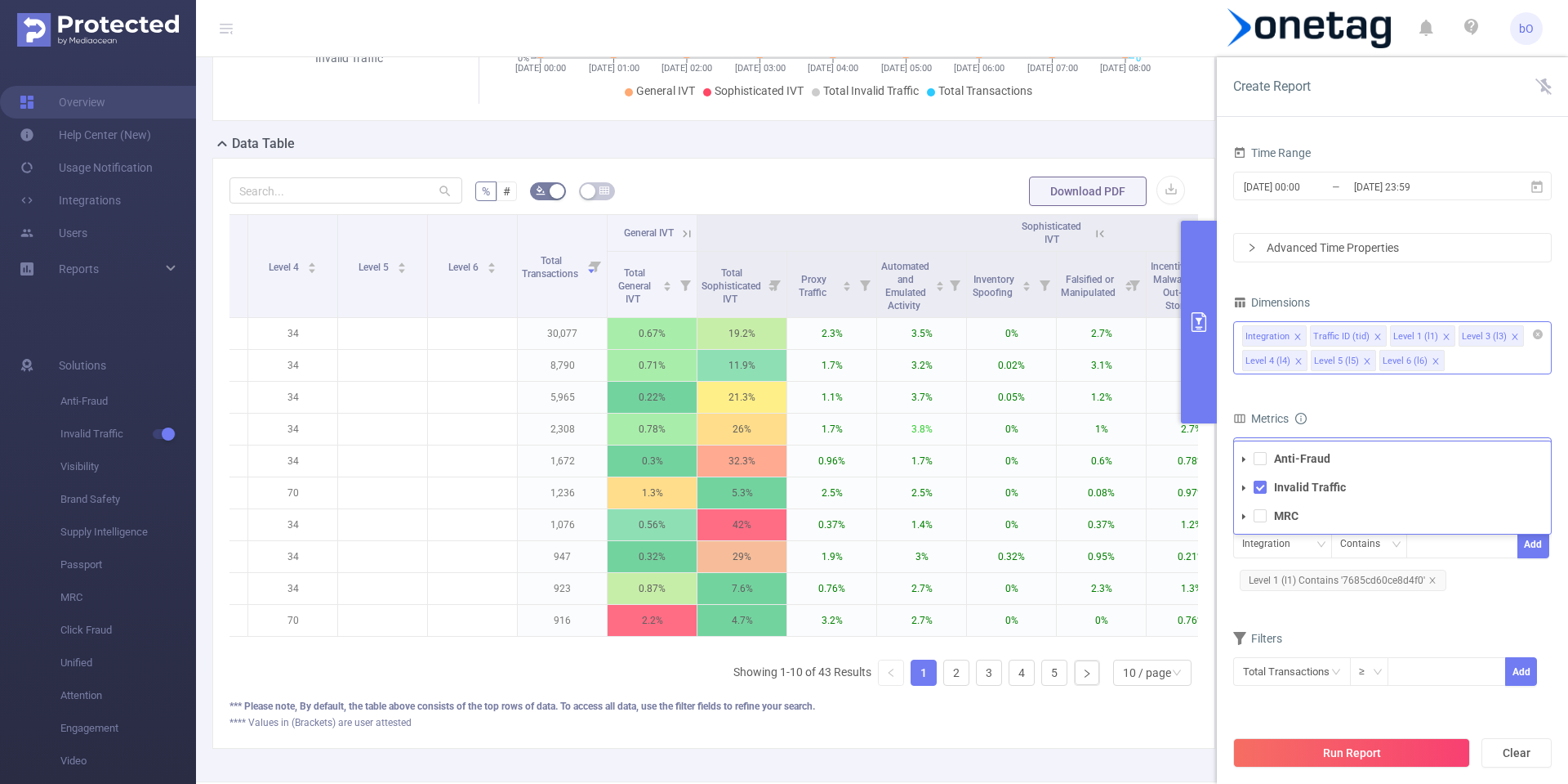
click at [1243, 462] on icon "icon: caret-down" at bounding box center [1244, 459] width 9 height 9
click at [1276, 489] on span at bounding box center [1275, 487] width 13 height 13
click at [1271, 519] on span at bounding box center [1275, 516] width 13 height 13
click at [1336, 758] on button "Run Report" at bounding box center [1351, 752] width 237 height 30
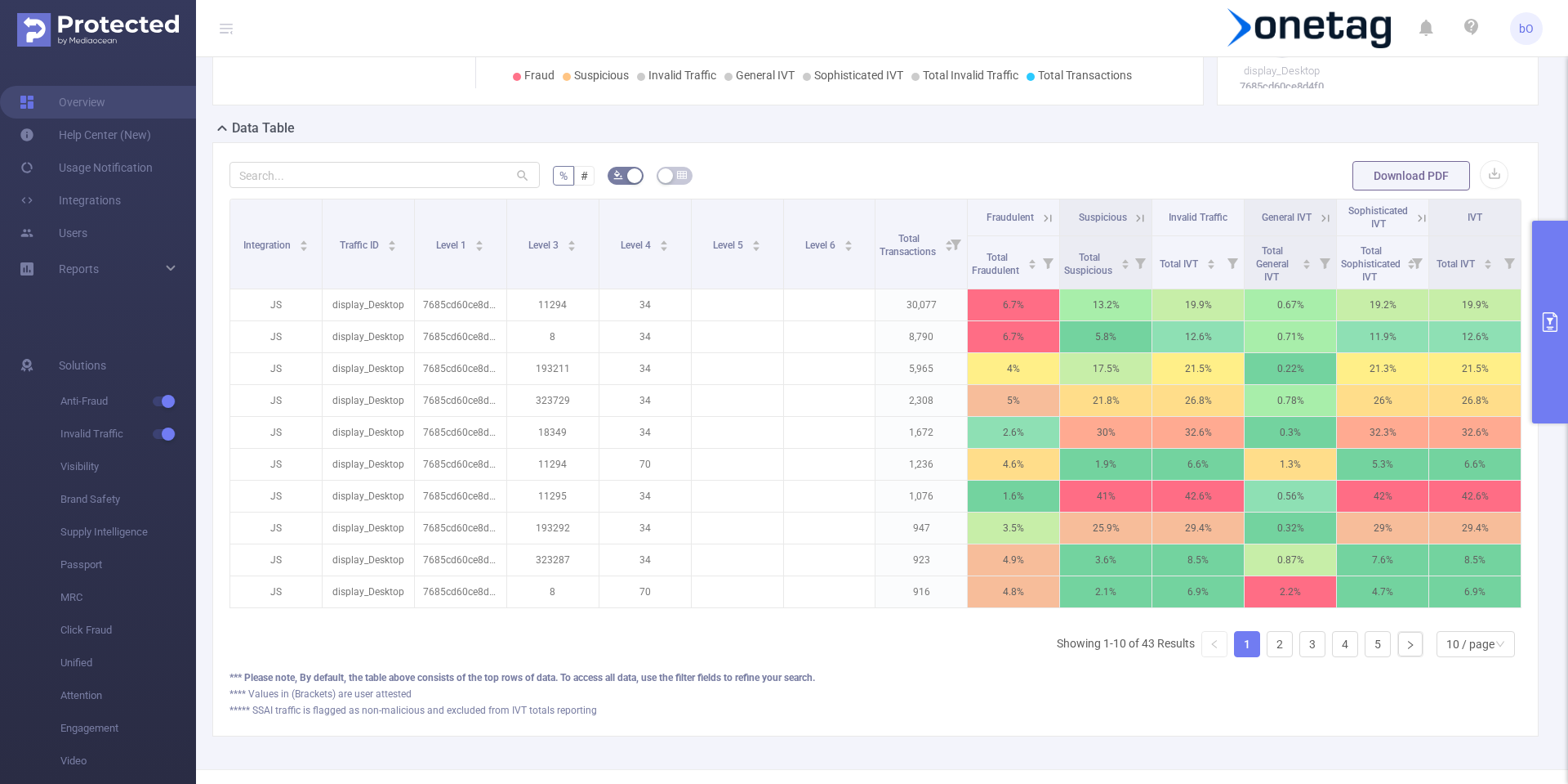
scroll to position [0, 3]
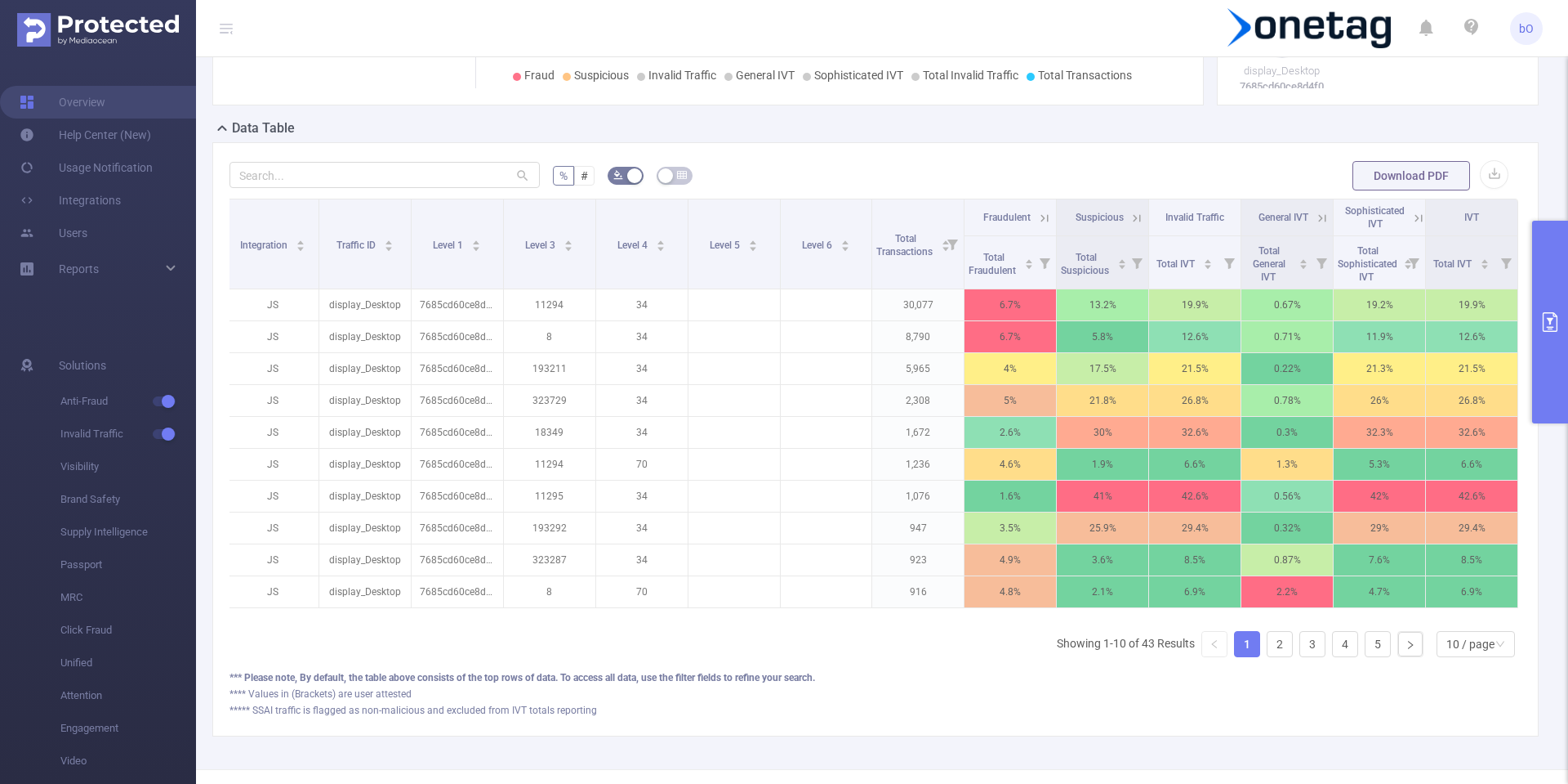
click at [1039, 222] on icon at bounding box center [1044, 218] width 14 height 14
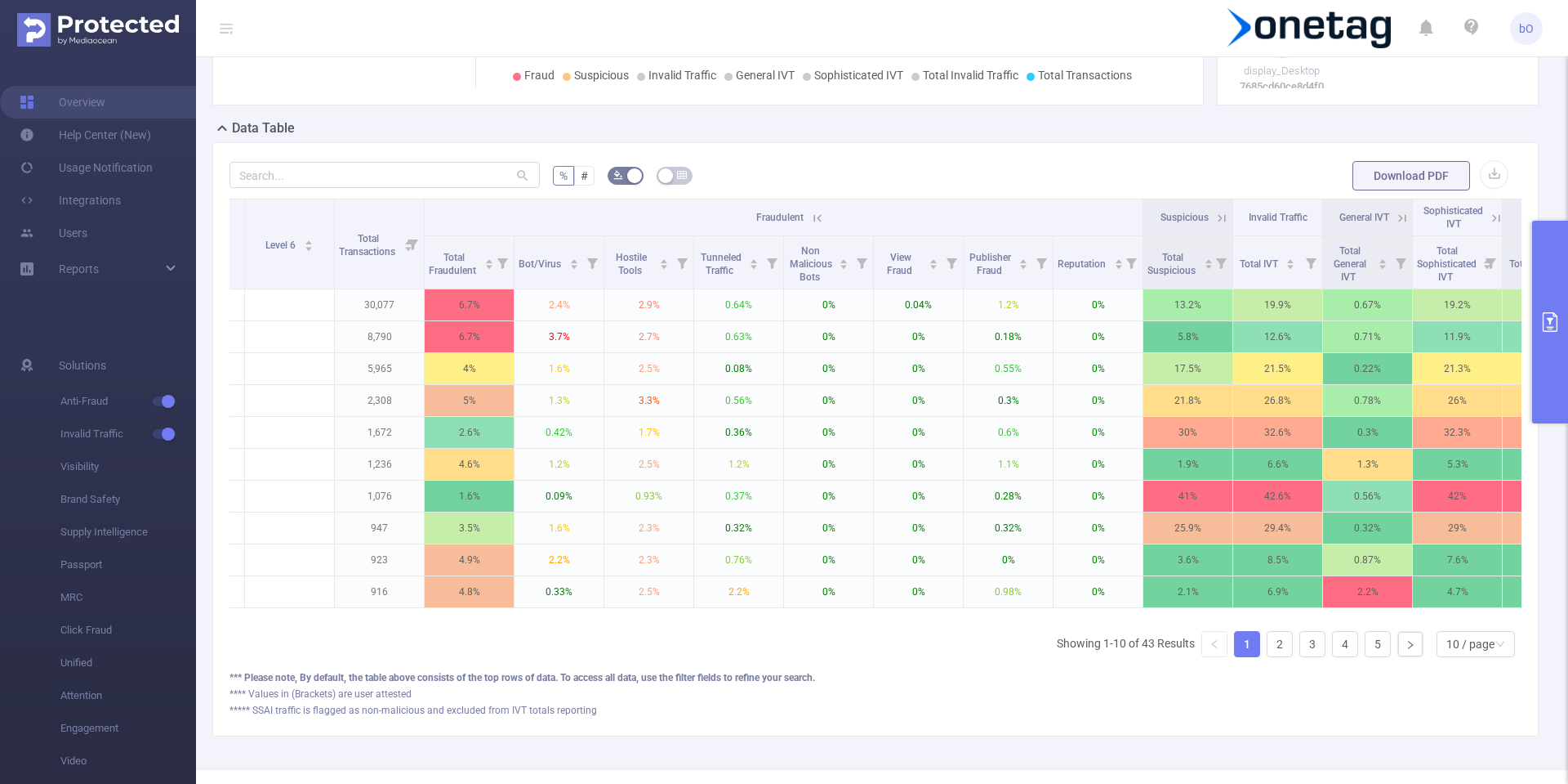
scroll to position [0, 554]
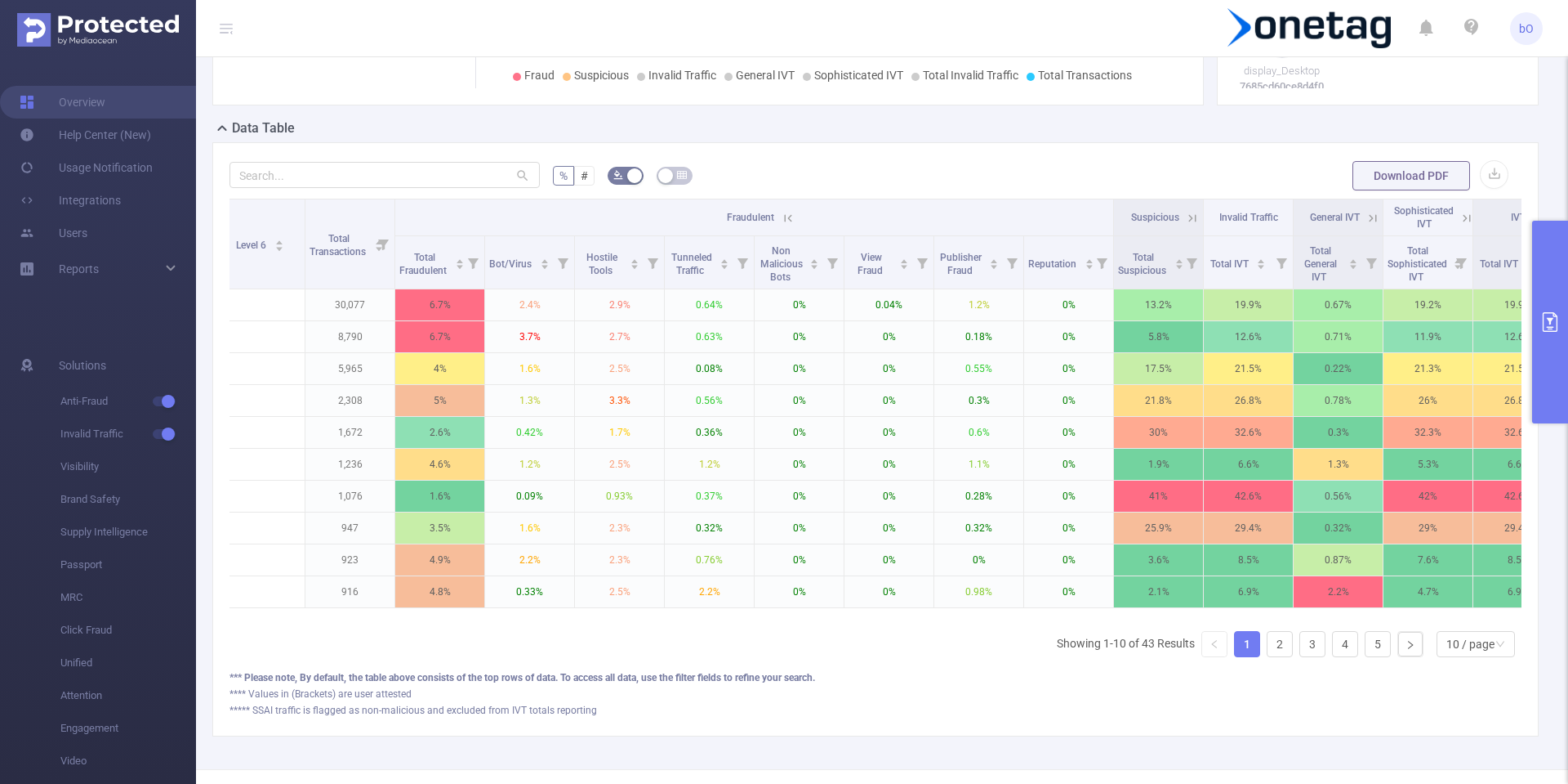
click at [782, 223] on icon at bounding box center [787, 218] width 14 height 14
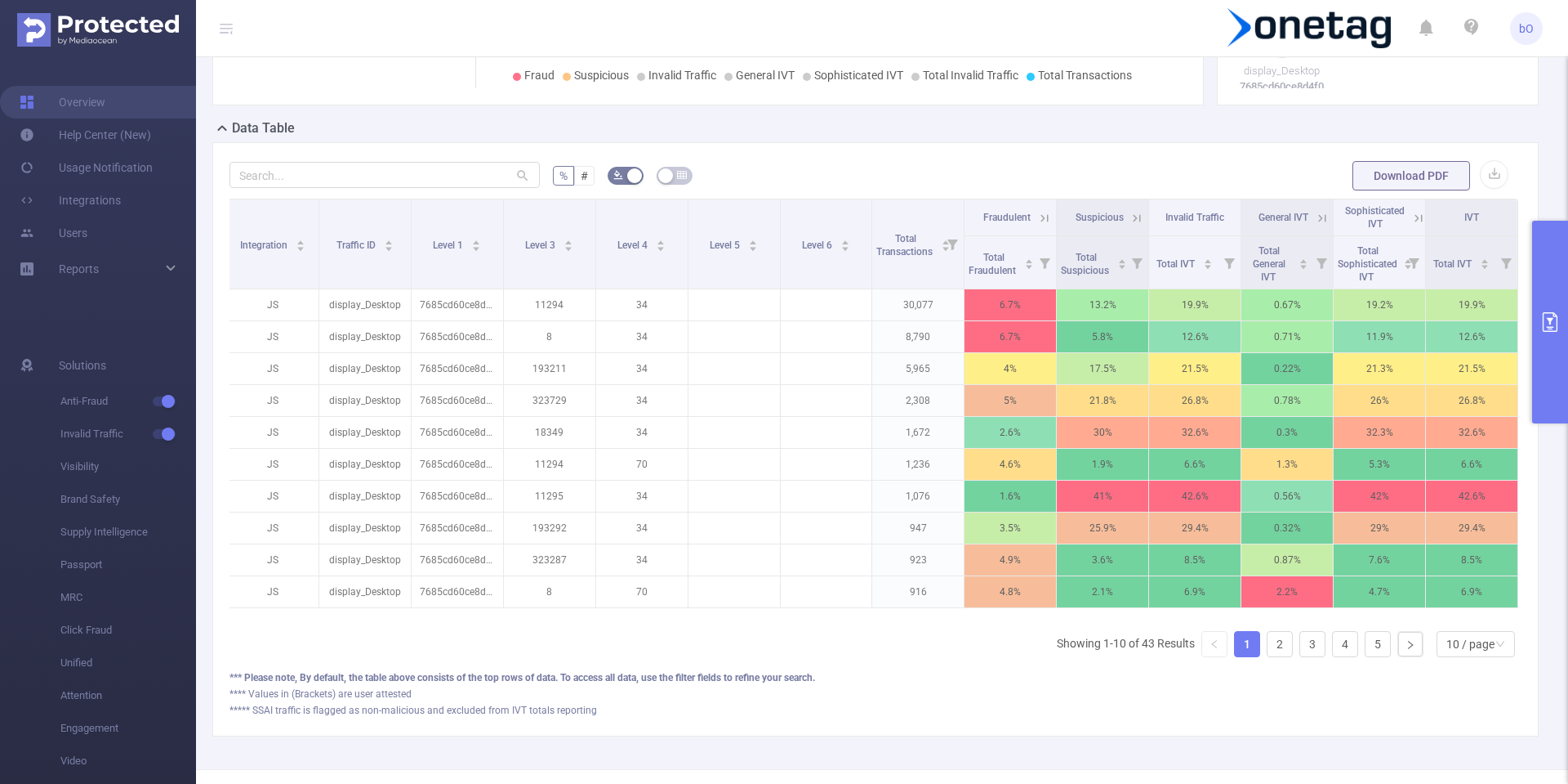
scroll to position [0, 3]
click at [1134, 216] on icon at bounding box center [1138, 218] width 8 height 8
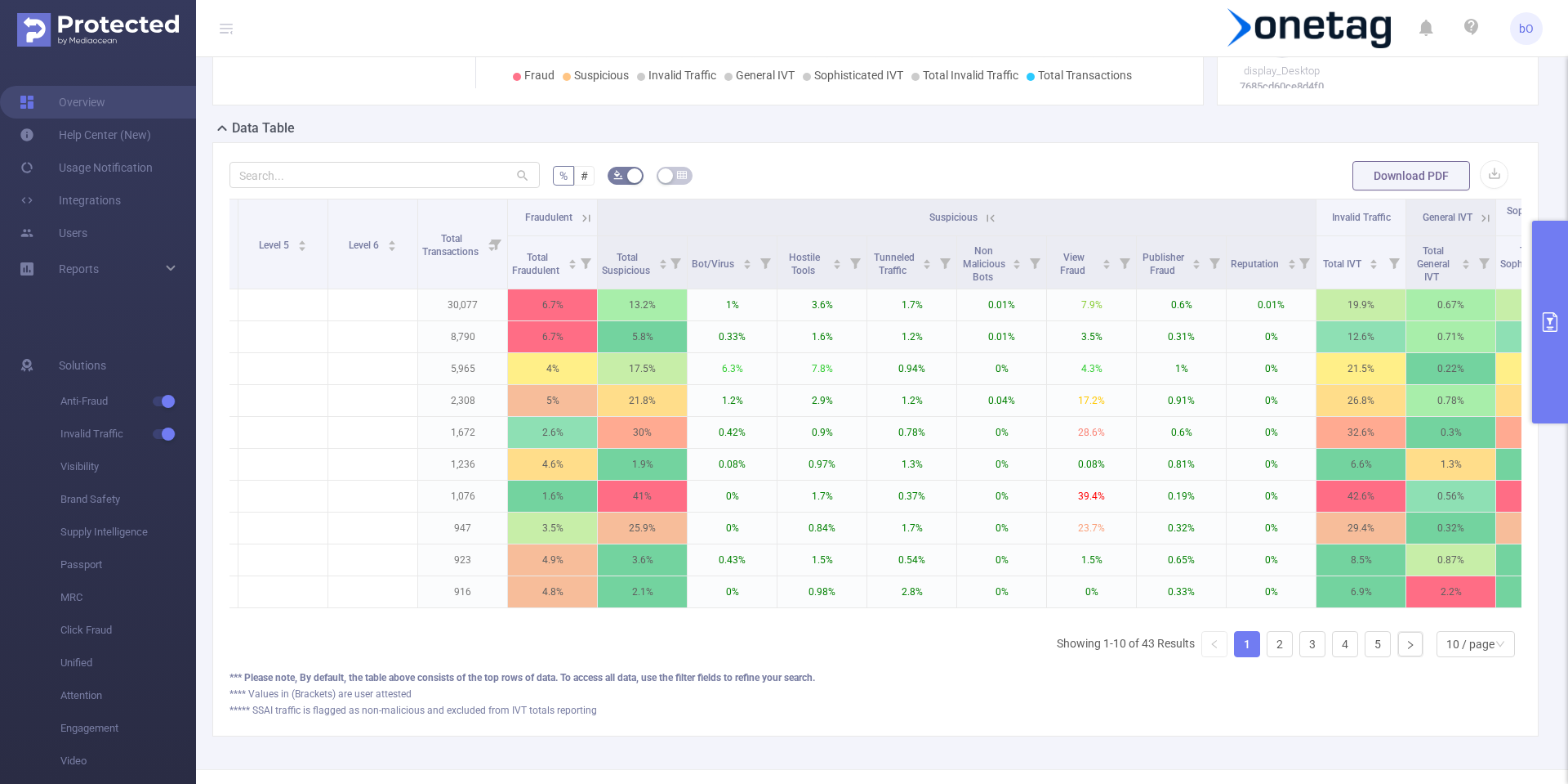
scroll to position [0, 444]
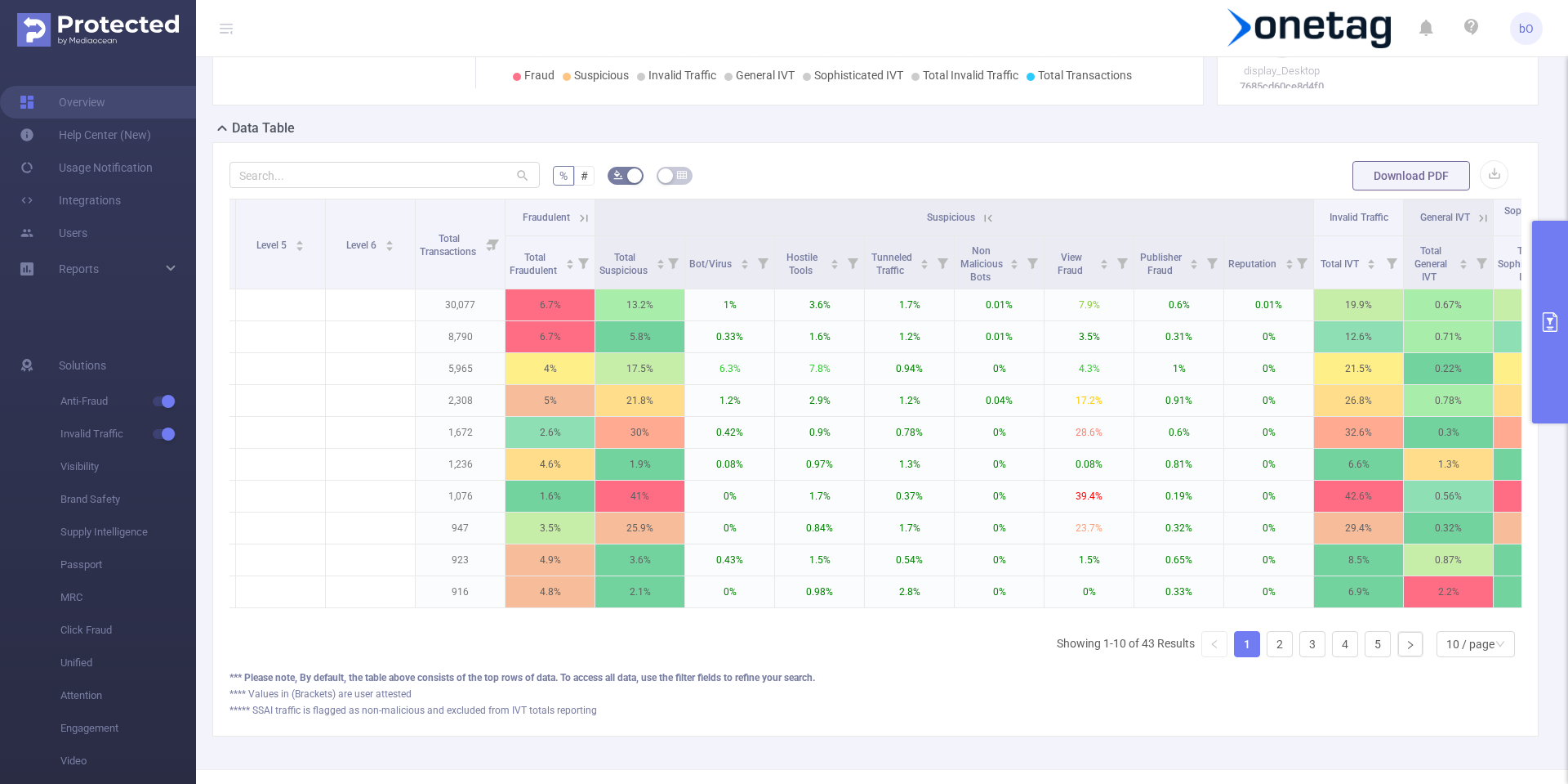
click at [995, 215] on icon at bounding box center [988, 218] width 14 height 14
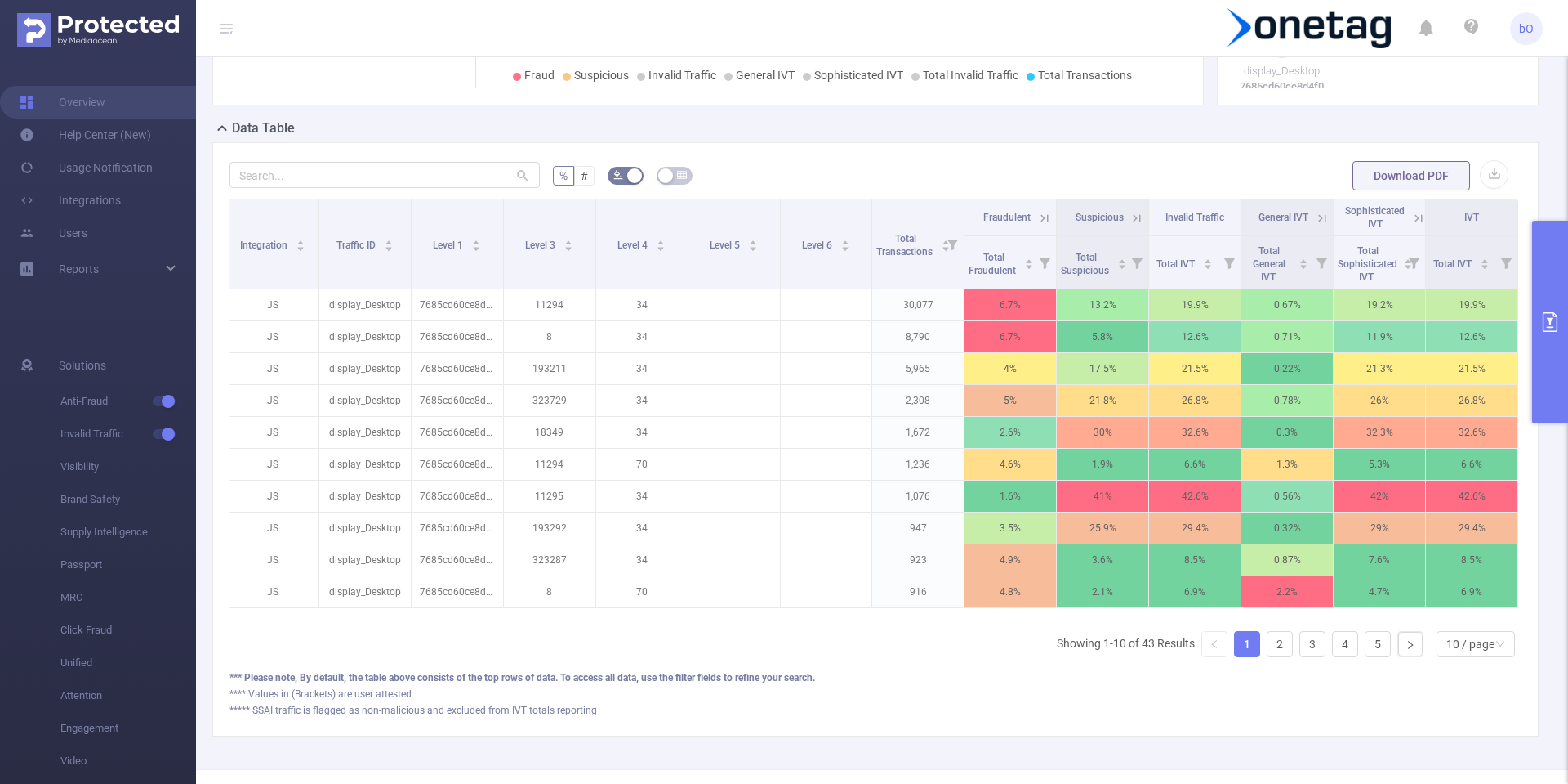
drag, startPoint x: 1146, startPoint y: 615, endPoint x: 1195, endPoint y: 614, distance: 49.0
click at [1195, 614] on div "Integration Traffic ID Level 1 Level 3 Level 4 Level 5 Level 6 Total Transactio…" at bounding box center [875, 408] width 1292 height 419
click at [1411, 211] on icon at bounding box center [1418, 218] width 14 height 14
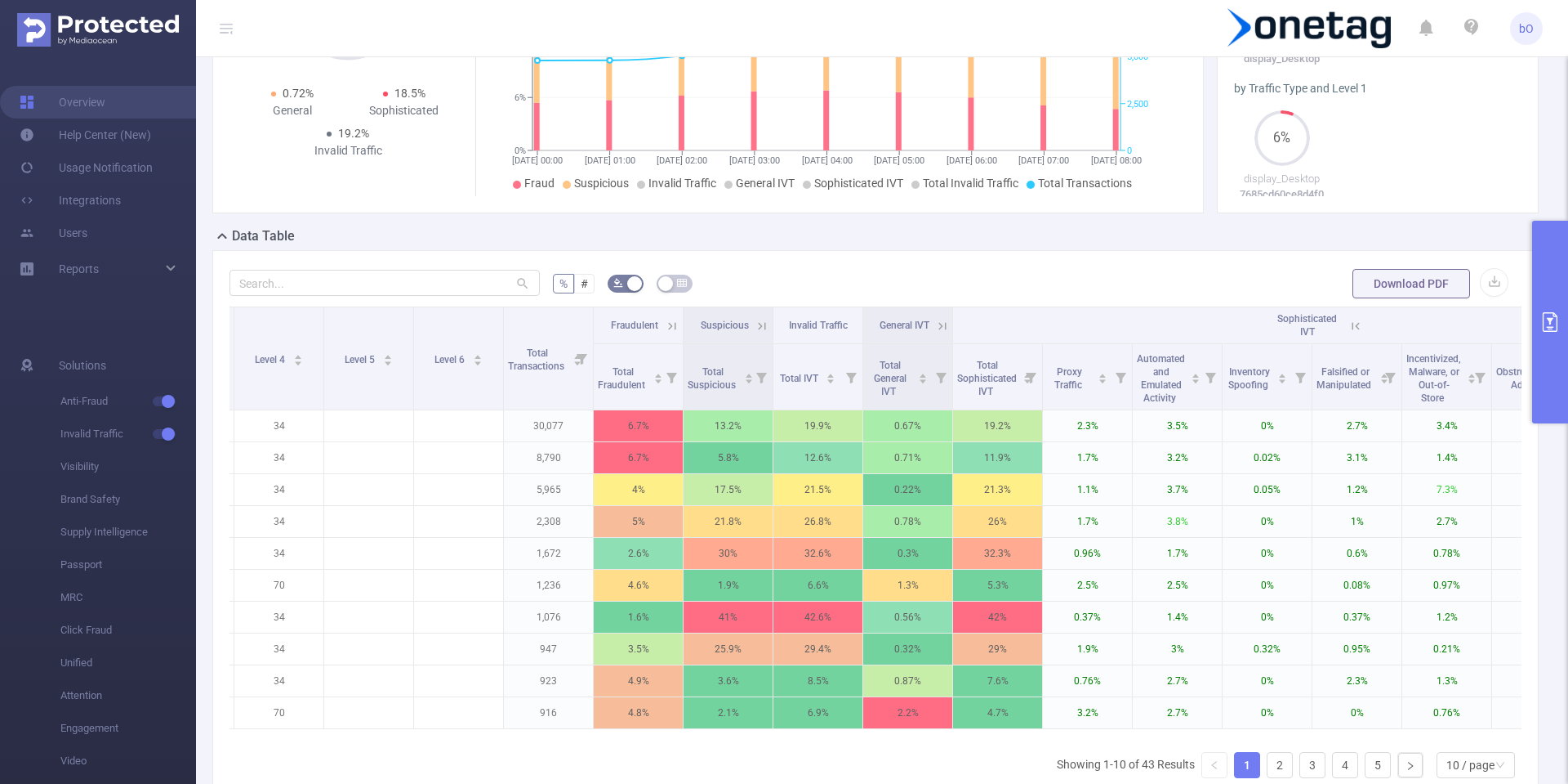
scroll to position [294, 0]
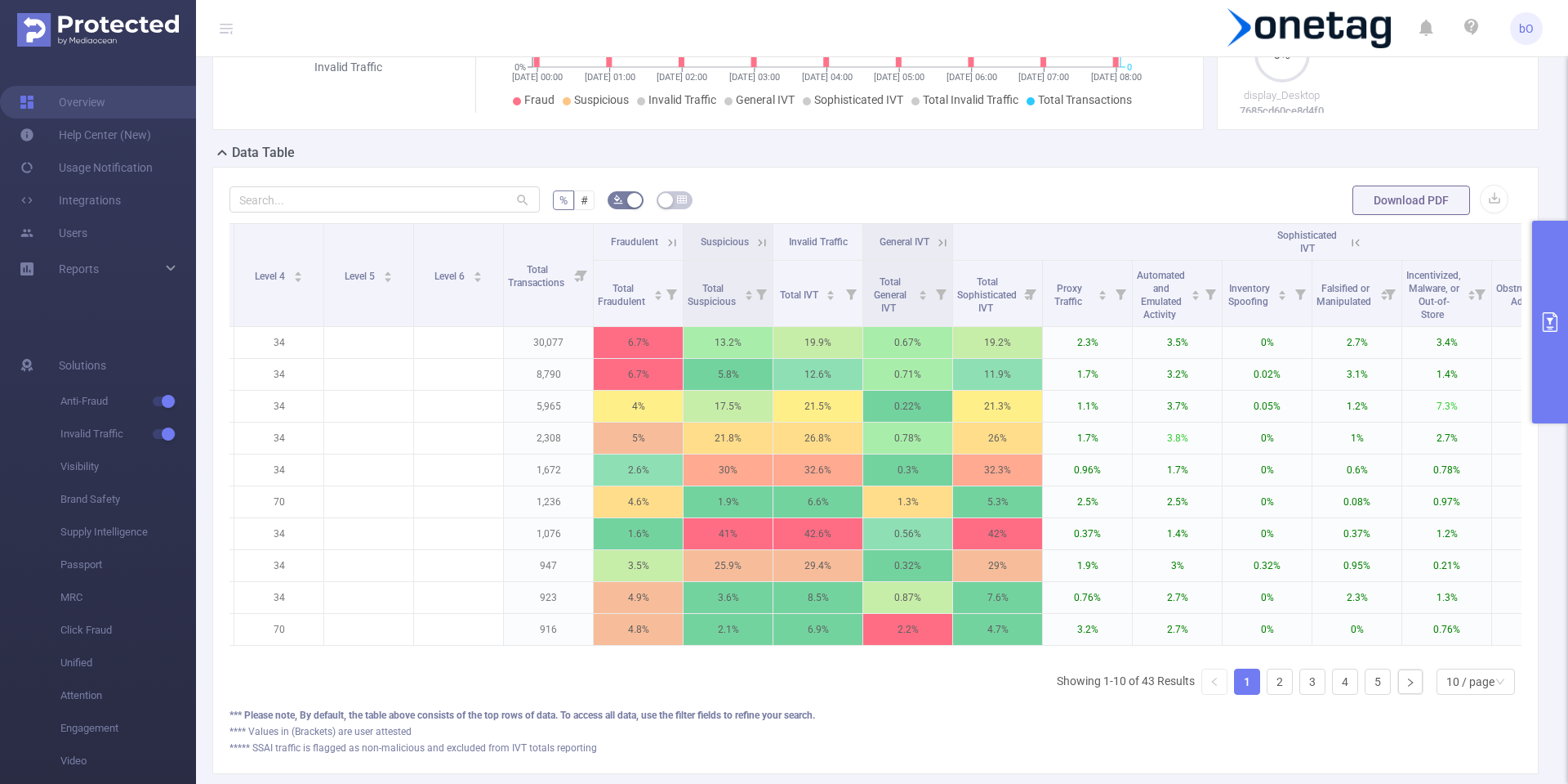
click at [763, 246] on icon at bounding box center [762, 242] width 14 height 14
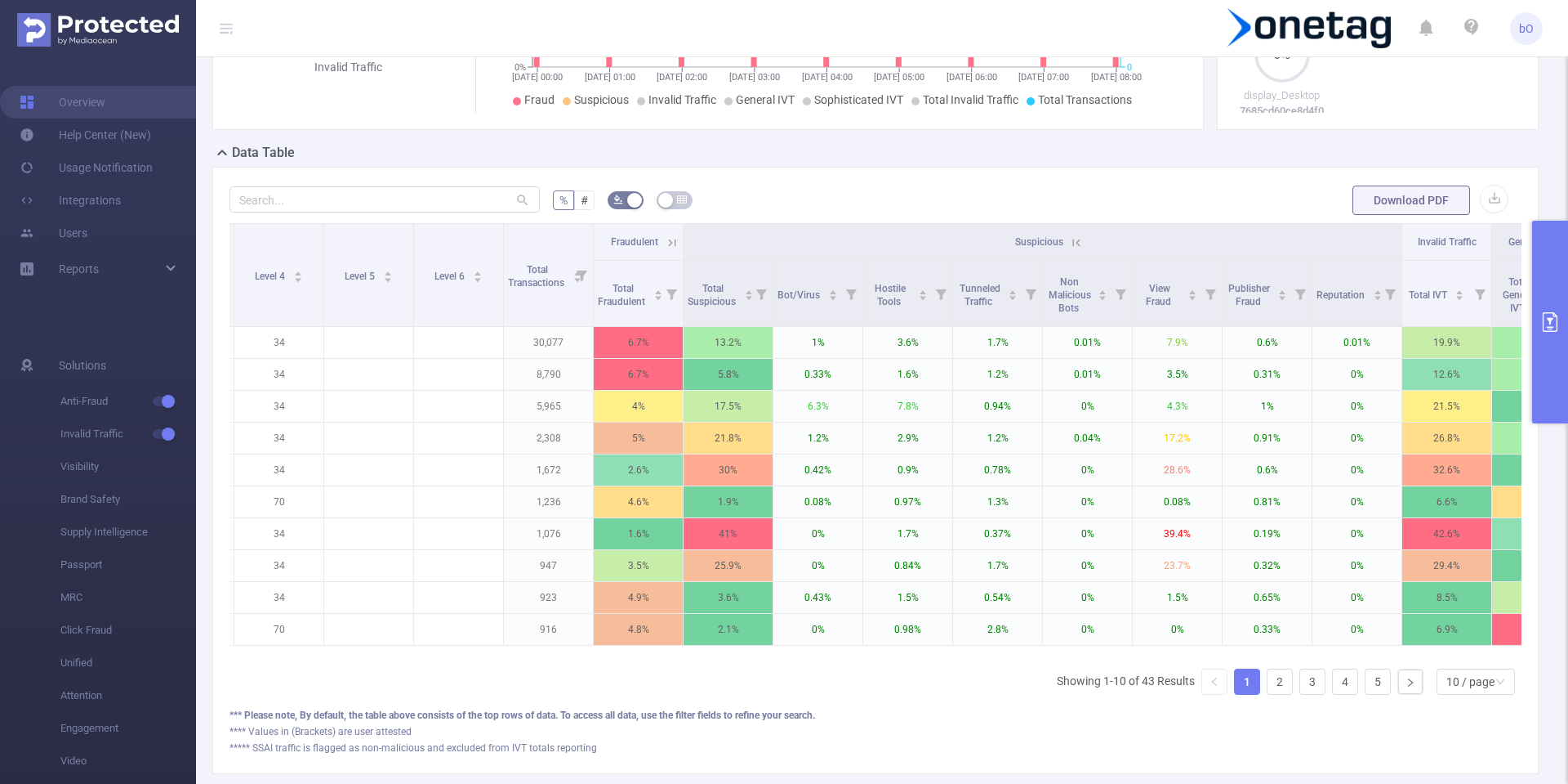
click at [1073, 242] on icon at bounding box center [1076, 242] width 14 height 14
